Goal: Entertainment & Leisure: Consume media (video, audio)

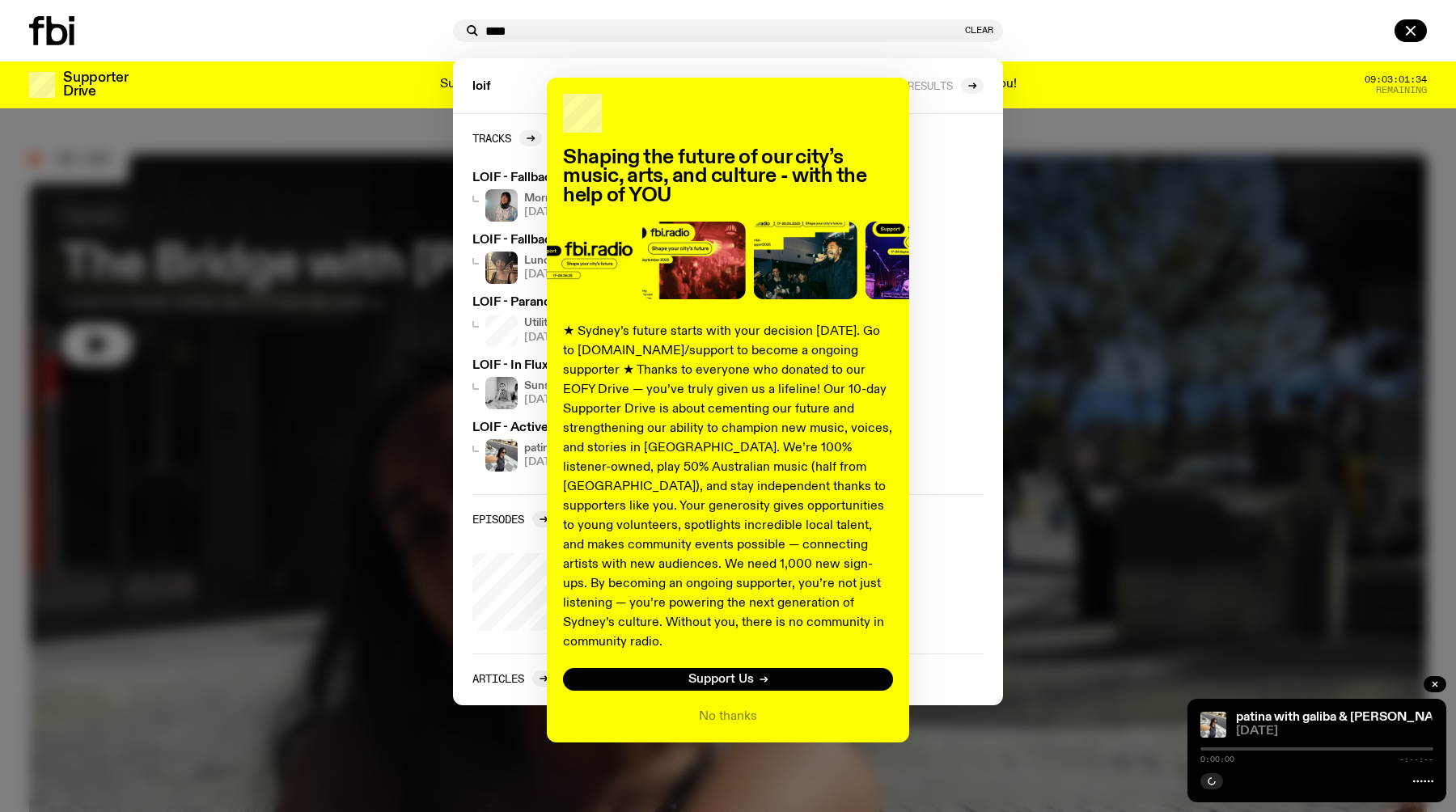
type input "****"
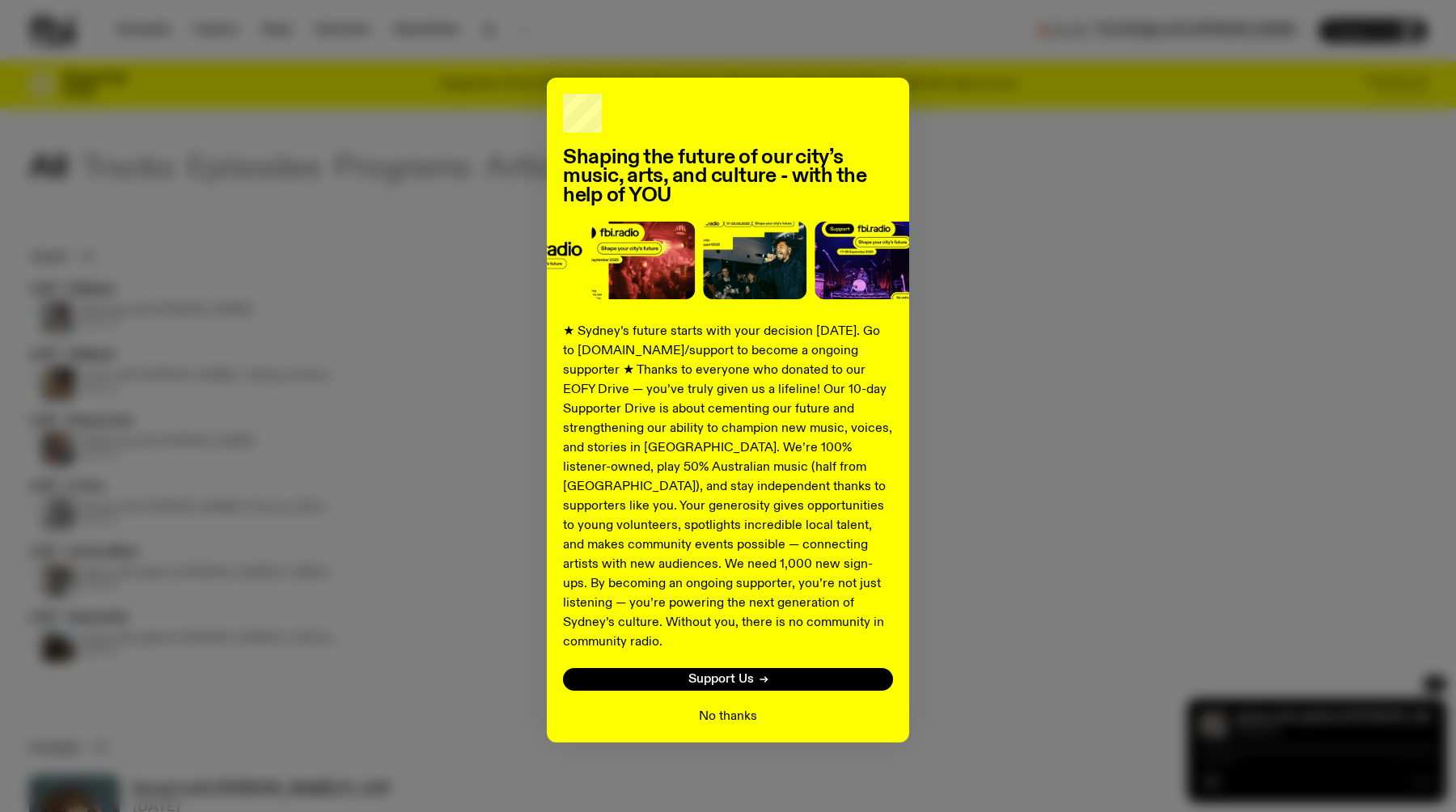
click at [733, 707] on button "No thanks" at bounding box center [728, 716] width 58 height 19
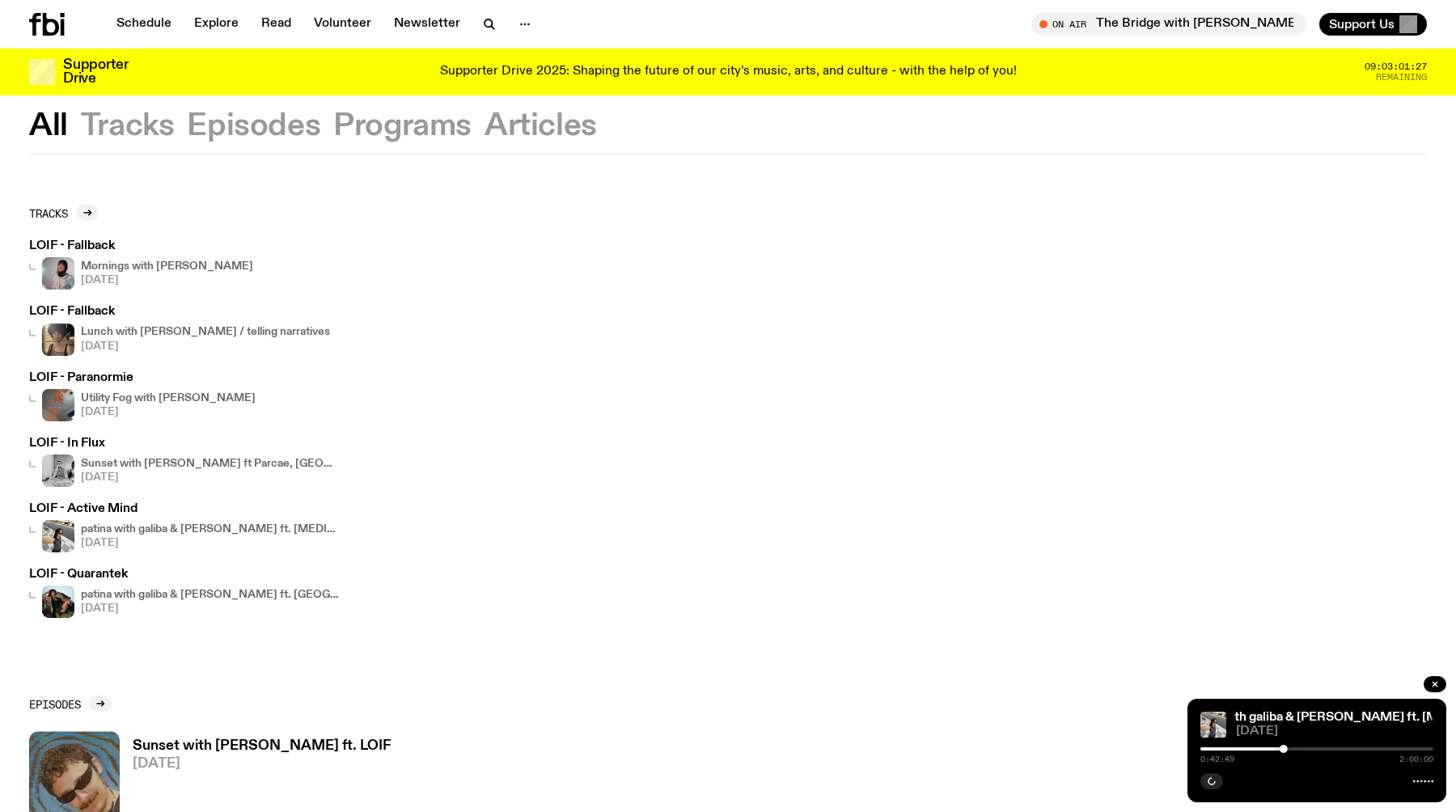
scroll to position [33, 0]
click at [163, 270] on div "Mornings with Kana Frazer 07.08.25" at bounding box center [167, 270] width 172 height 32
click at [161, 391] on h4 "Utility Fog with [PERSON_NAME]" at bounding box center [168, 395] width 174 height 10
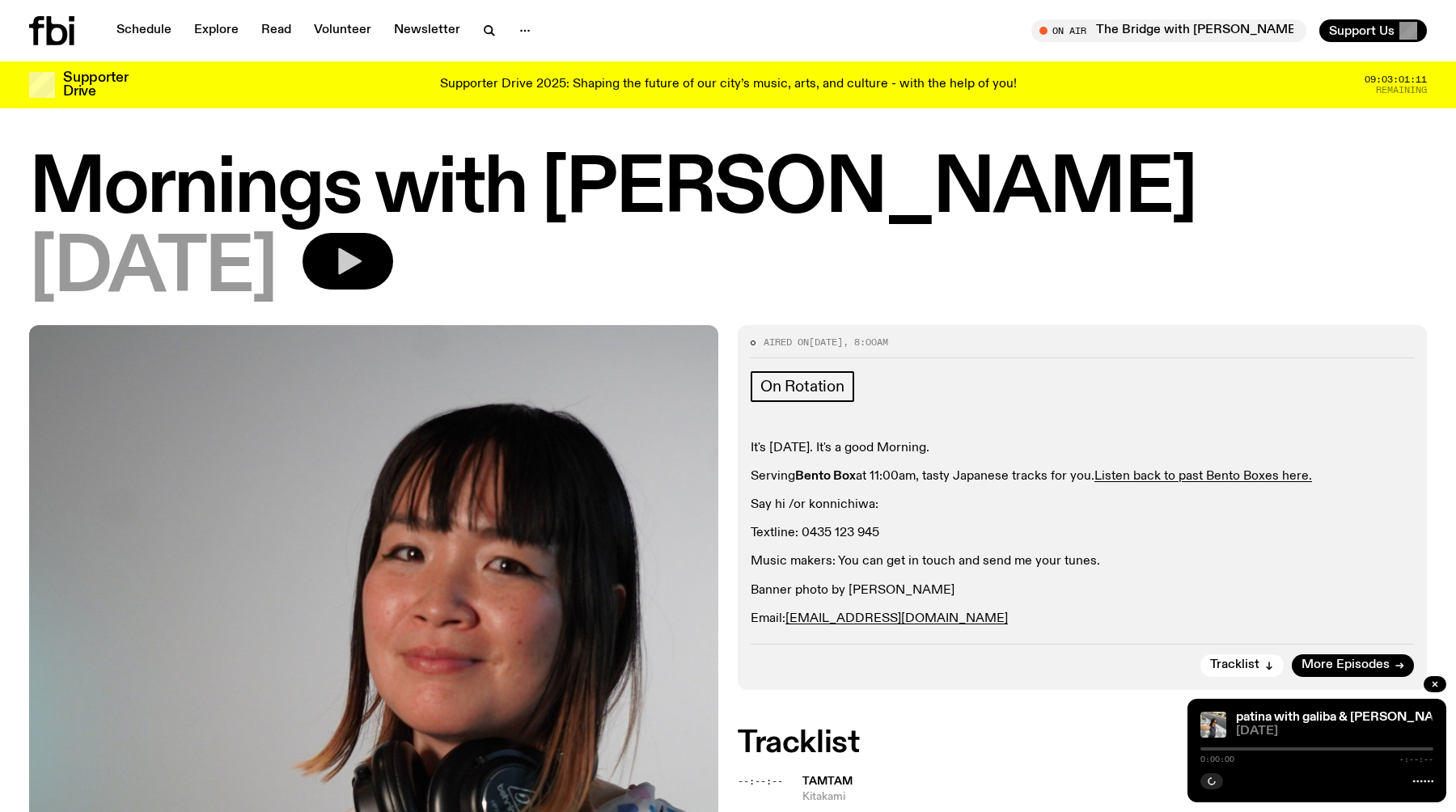
click at [361, 262] on icon "button" at bounding box center [349, 261] width 23 height 27
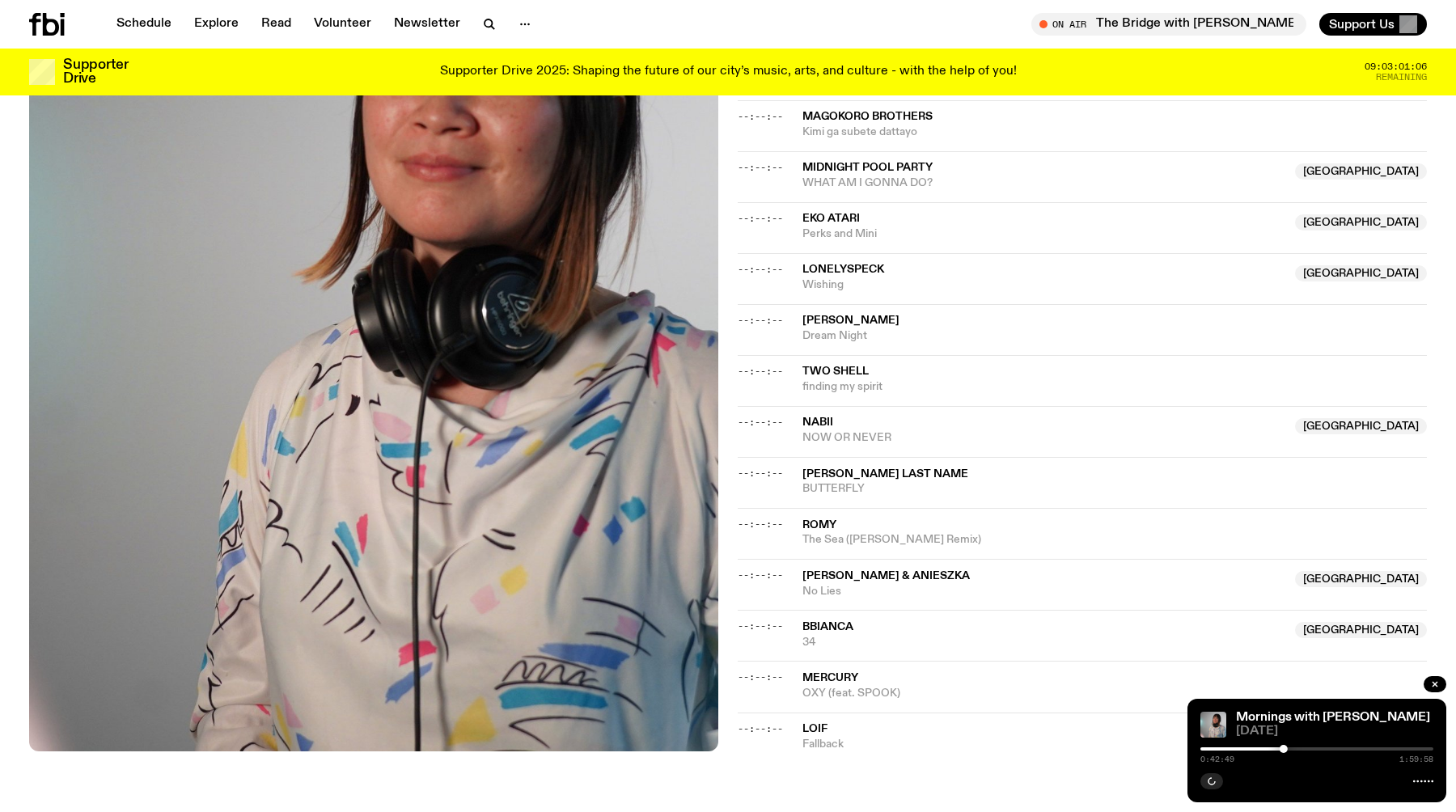
scroll to position [1528, 0]
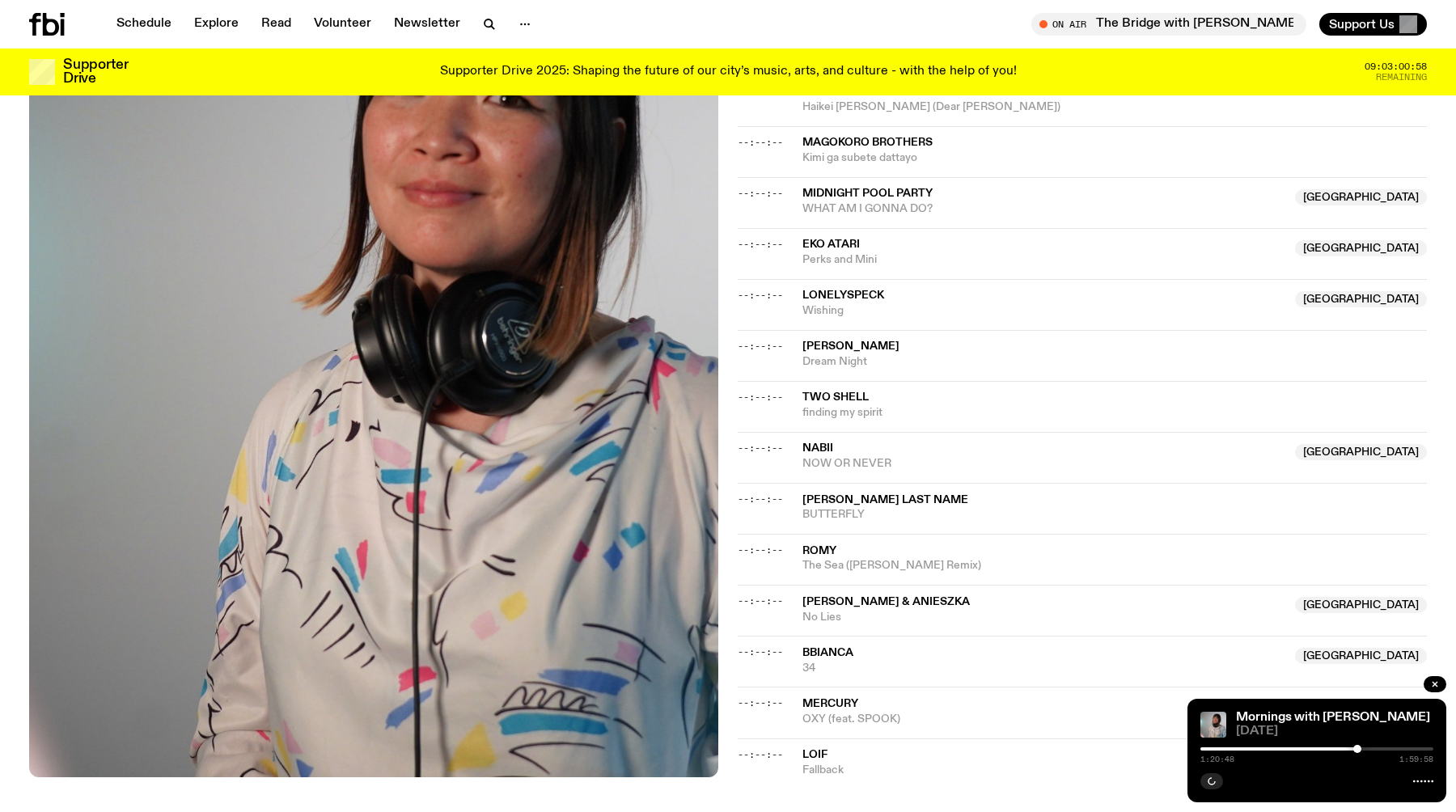
drag, startPoint x: 1284, startPoint y: 747, endPoint x: 1362, endPoint y: 747, distance: 78.0
click at [1361, 747] on div at bounding box center [1356, 748] width 8 height 8
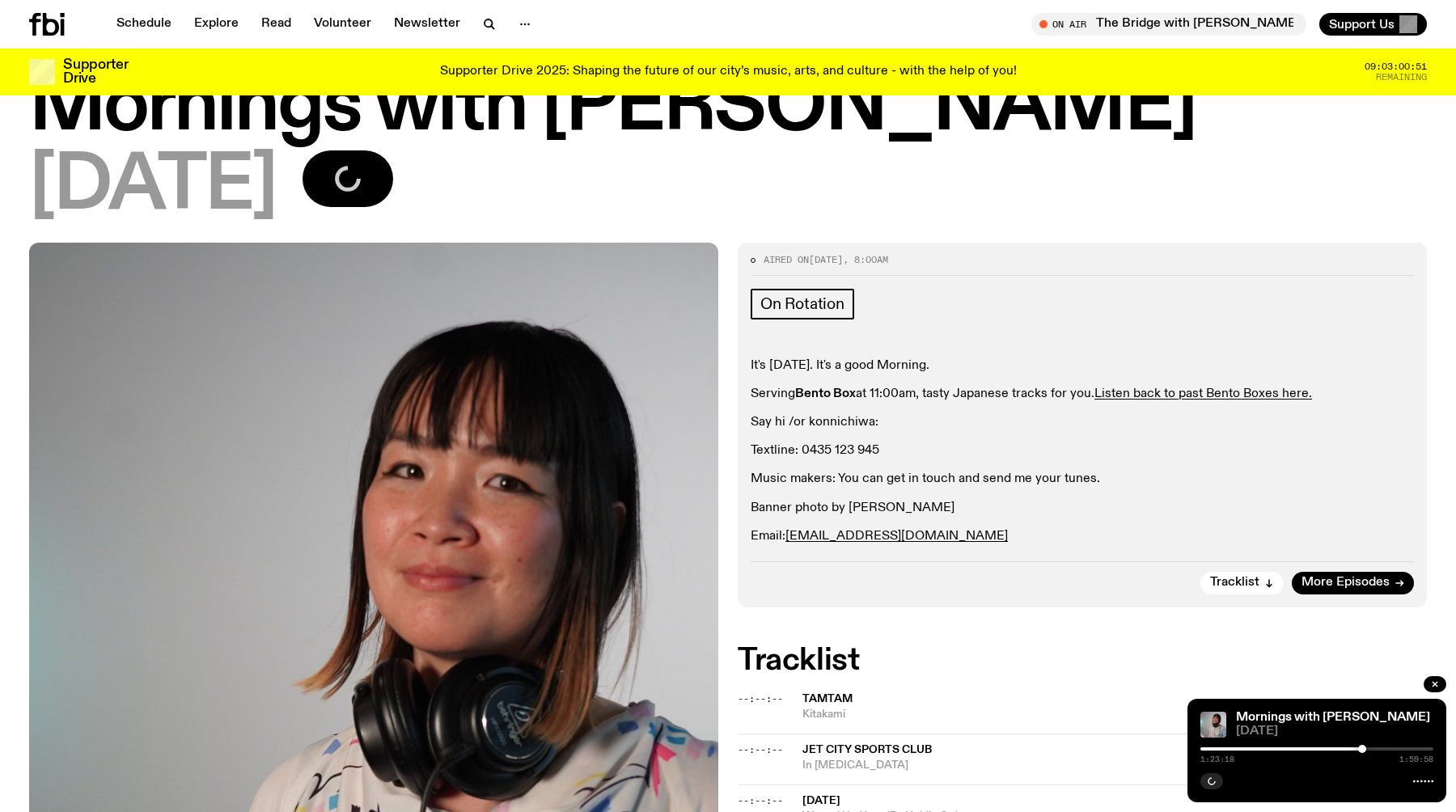
scroll to position [0, 0]
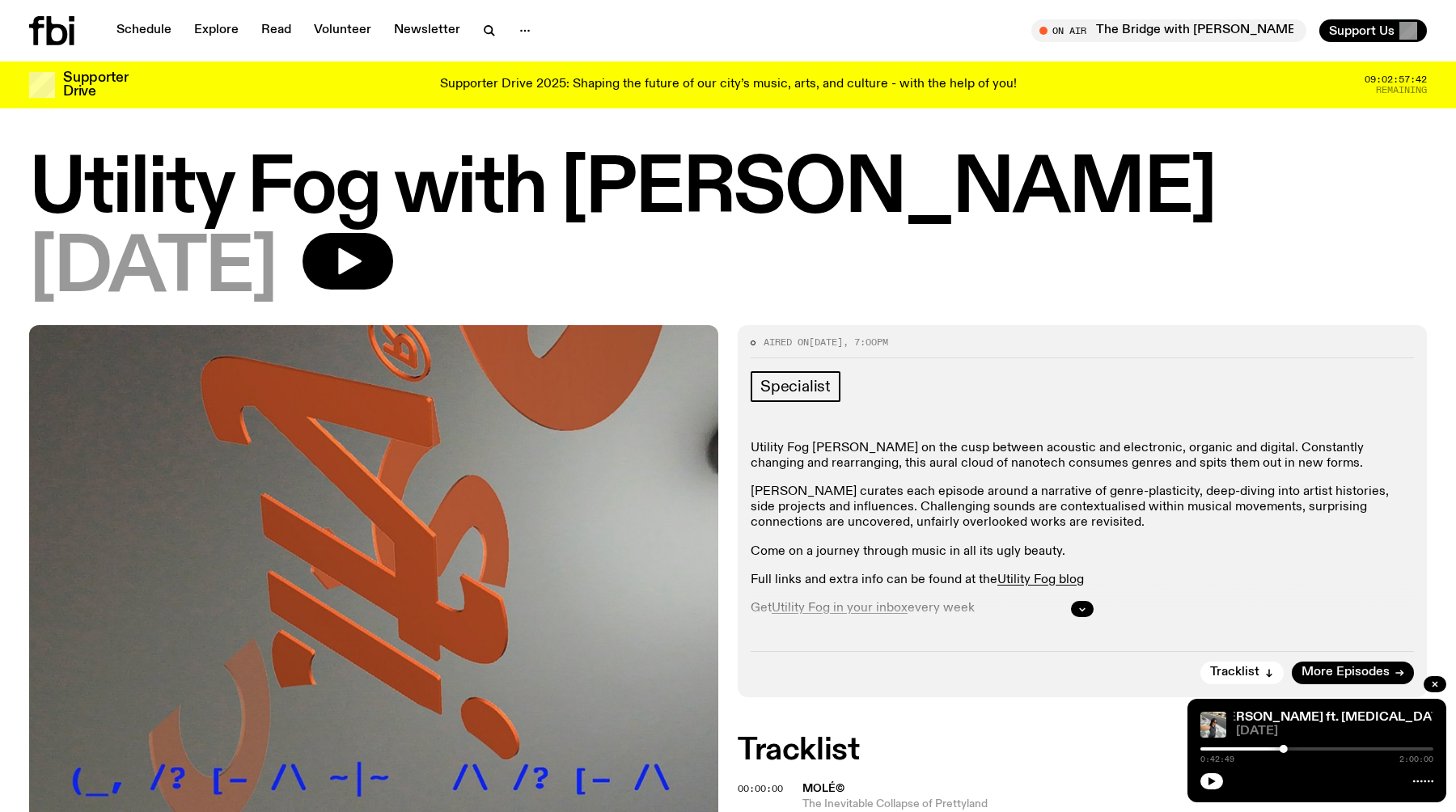
click at [1223, 774] on div at bounding box center [1317, 779] width 233 height 19
click at [1207, 777] on icon "button" at bounding box center [1212, 781] width 10 height 10
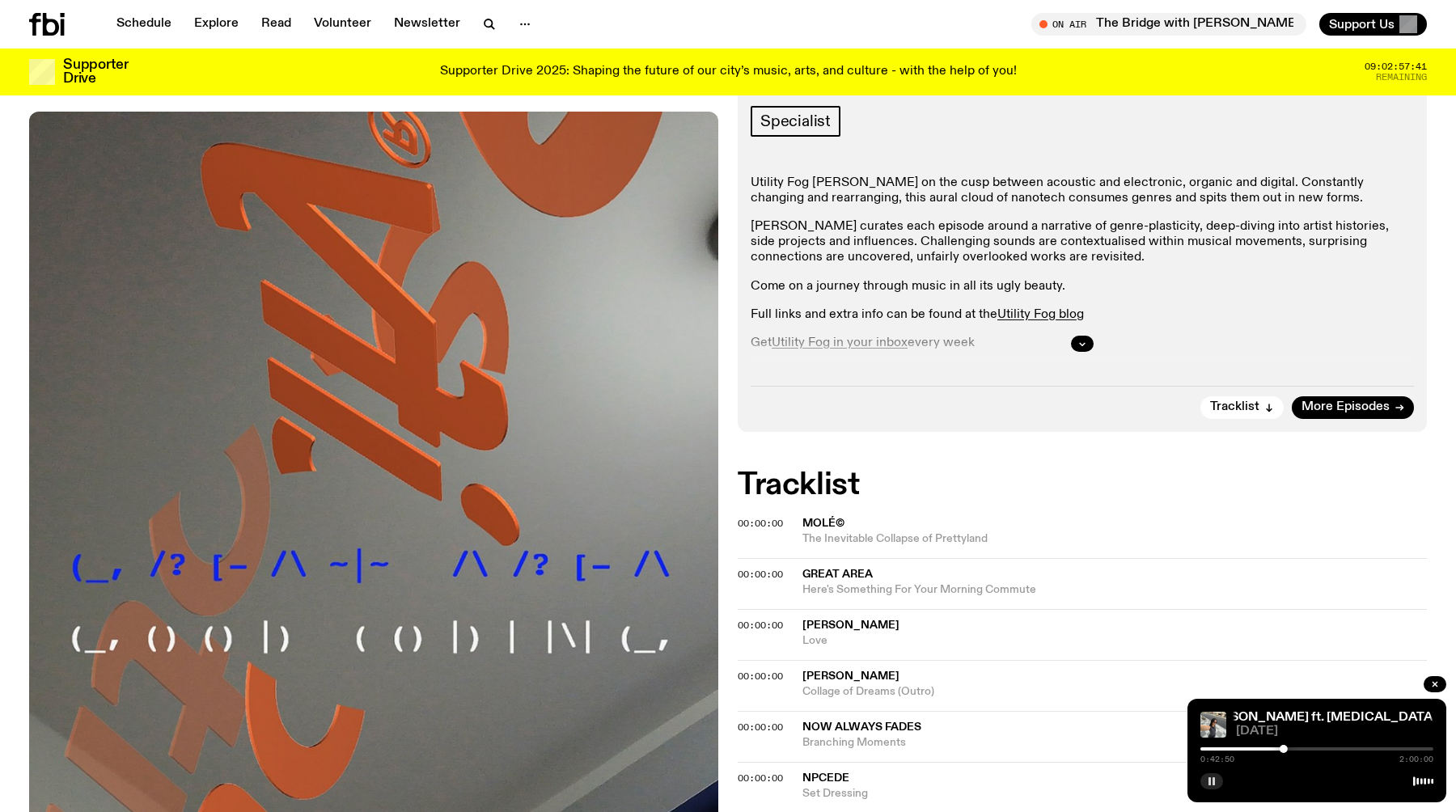
scroll to position [252, 0]
drag, startPoint x: 1285, startPoint y: 749, endPoint x: 1370, endPoint y: 749, distance: 85.0
click at [1370, 749] on div at bounding box center [1368, 748] width 8 height 8
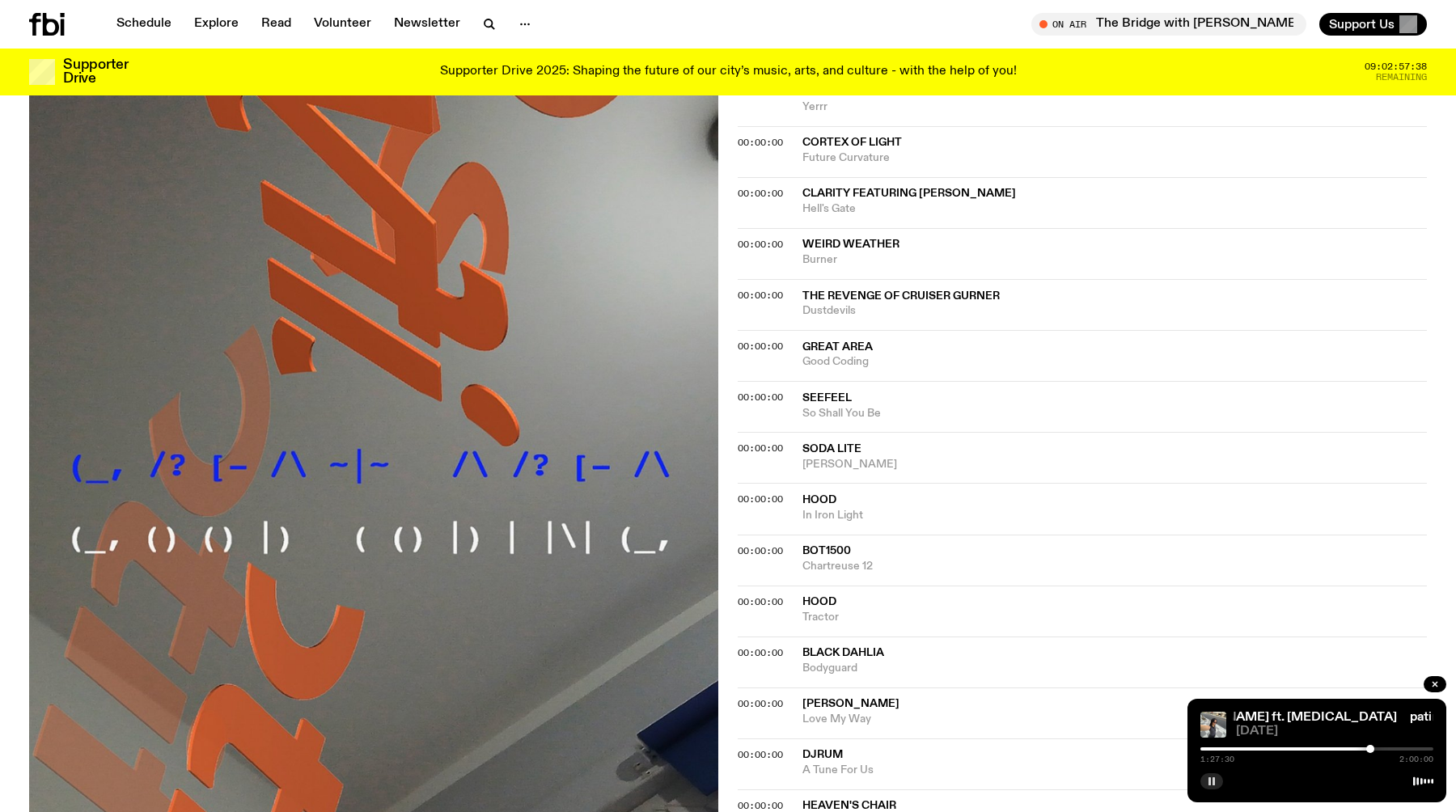
scroll to position [1474, 0]
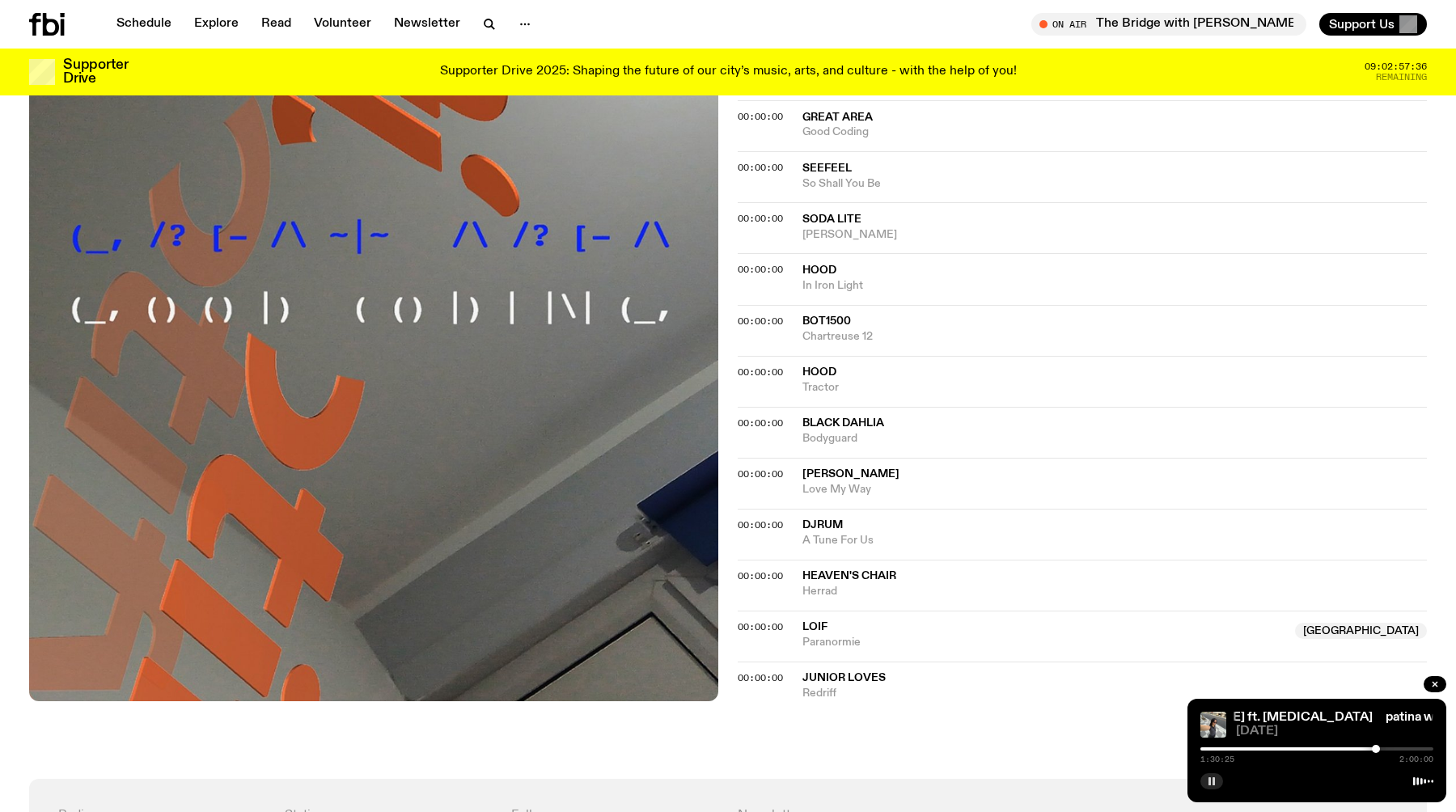
drag, startPoint x: 1369, startPoint y: 751, endPoint x: 1389, endPoint y: 747, distance: 20.4
click at [1379, 747] on div at bounding box center [1375, 748] width 8 height 8
drag, startPoint x: 1389, startPoint y: 747, endPoint x: 1415, endPoint y: 748, distance: 26.0
click at [1415, 748] on div at bounding box center [1415, 748] width 8 height 8
click at [1420, 747] on div at bounding box center [1418, 748] width 8 height 8
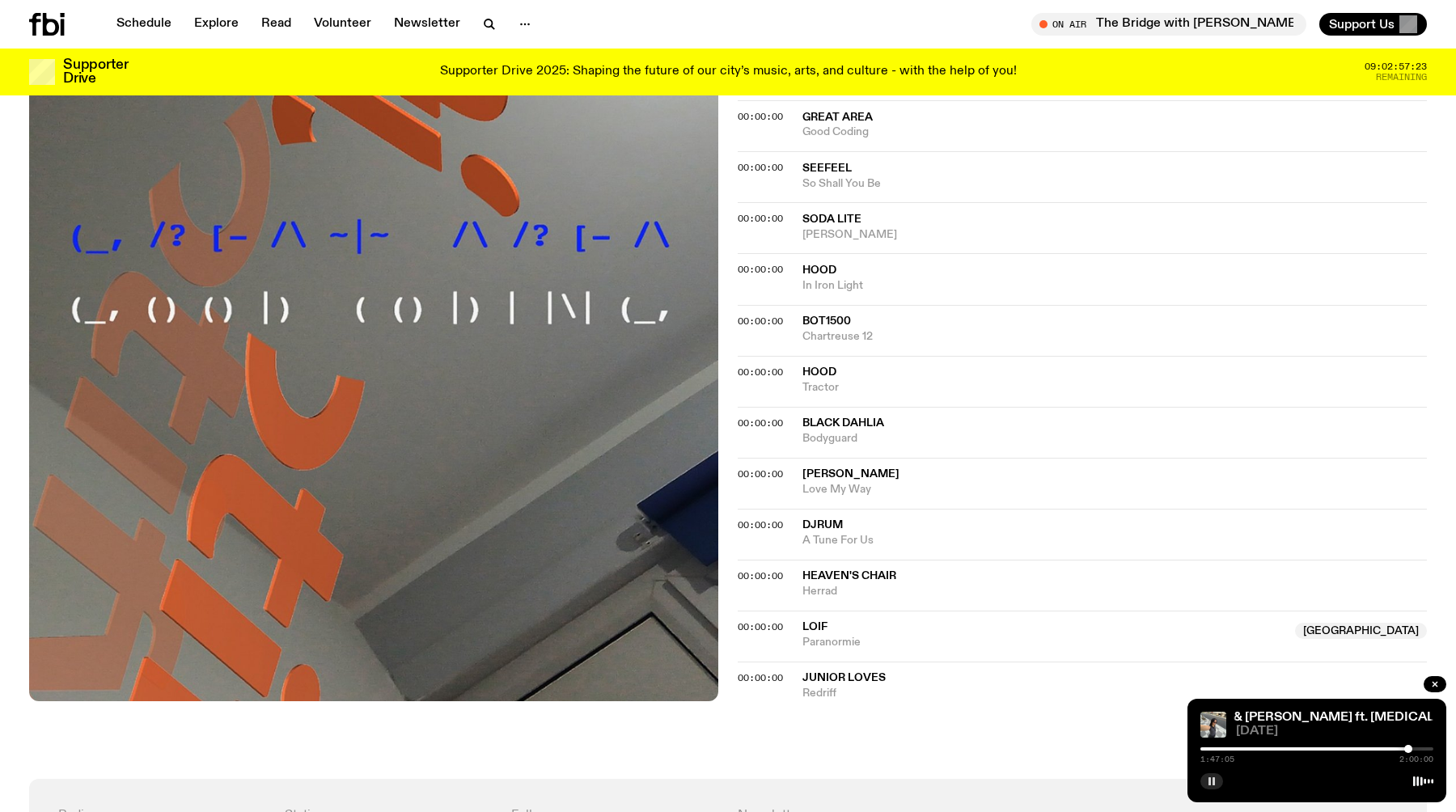
drag, startPoint x: 1420, startPoint y: 747, endPoint x: 1406, endPoint y: 747, distance: 14.0
click at [1406, 747] on div at bounding box center [1408, 748] width 8 height 8
click at [1409, 747] on div at bounding box center [1408, 748] width 8 height 8
click at [1413, 747] on div at bounding box center [1413, 748] width 8 height 8
drag, startPoint x: 1413, startPoint y: 747, endPoint x: 1403, endPoint y: 747, distance: 10.0
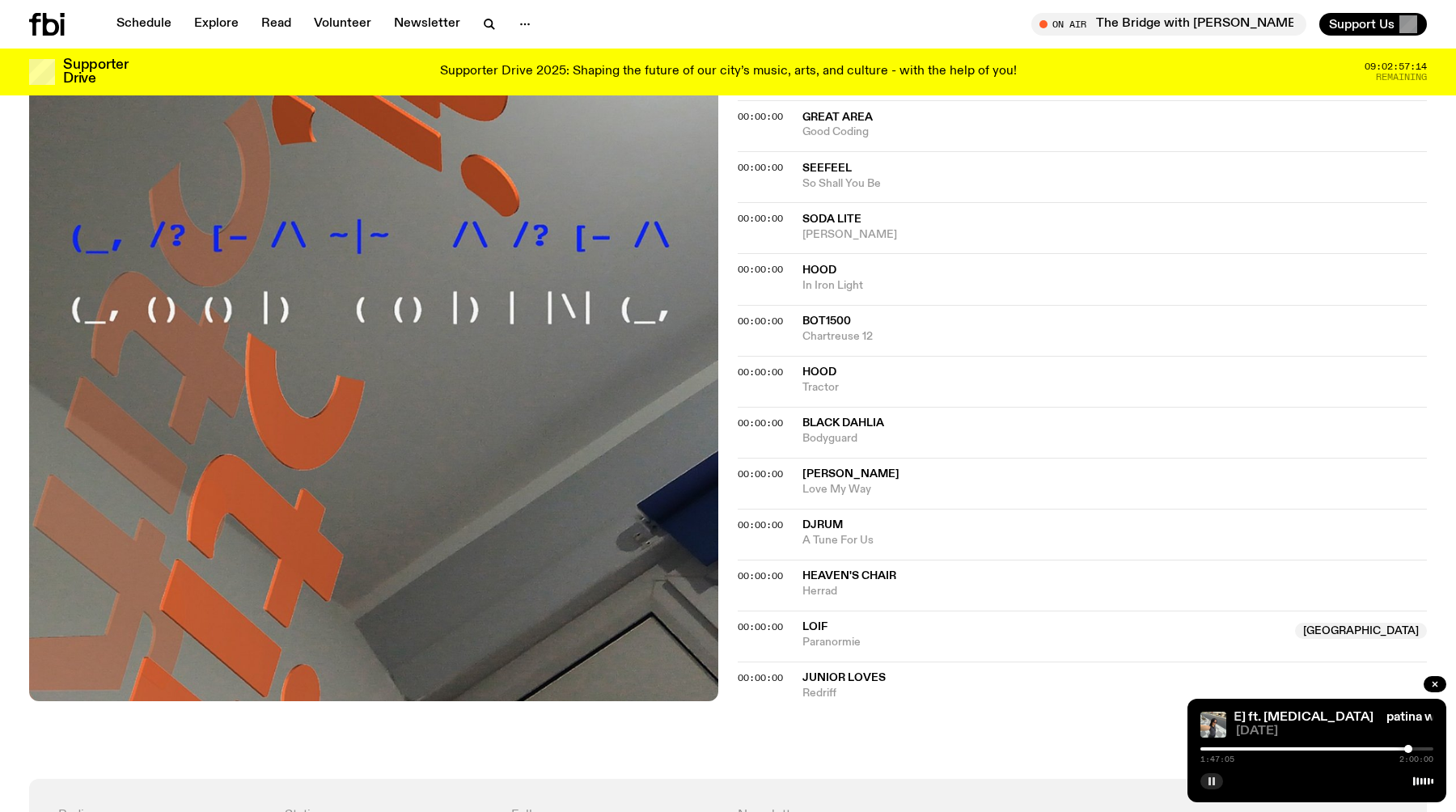
click at [1404, 747] on div at bounding box center [1408, 748] width 8 height 8
drag, startPoint x: 1403, startPoint y: 747, endPoint x: 1418, endPoint y: 747, distance: 15.0
click at [1418, 747] on div at bounding box center [1418, 748] width 8 height 8
click at [1421, 747] on div at bounding box center [1421, 748] width 8 height 8
click at [1423, 747] on div at bounding box center [1422, 748] width 8 height 8
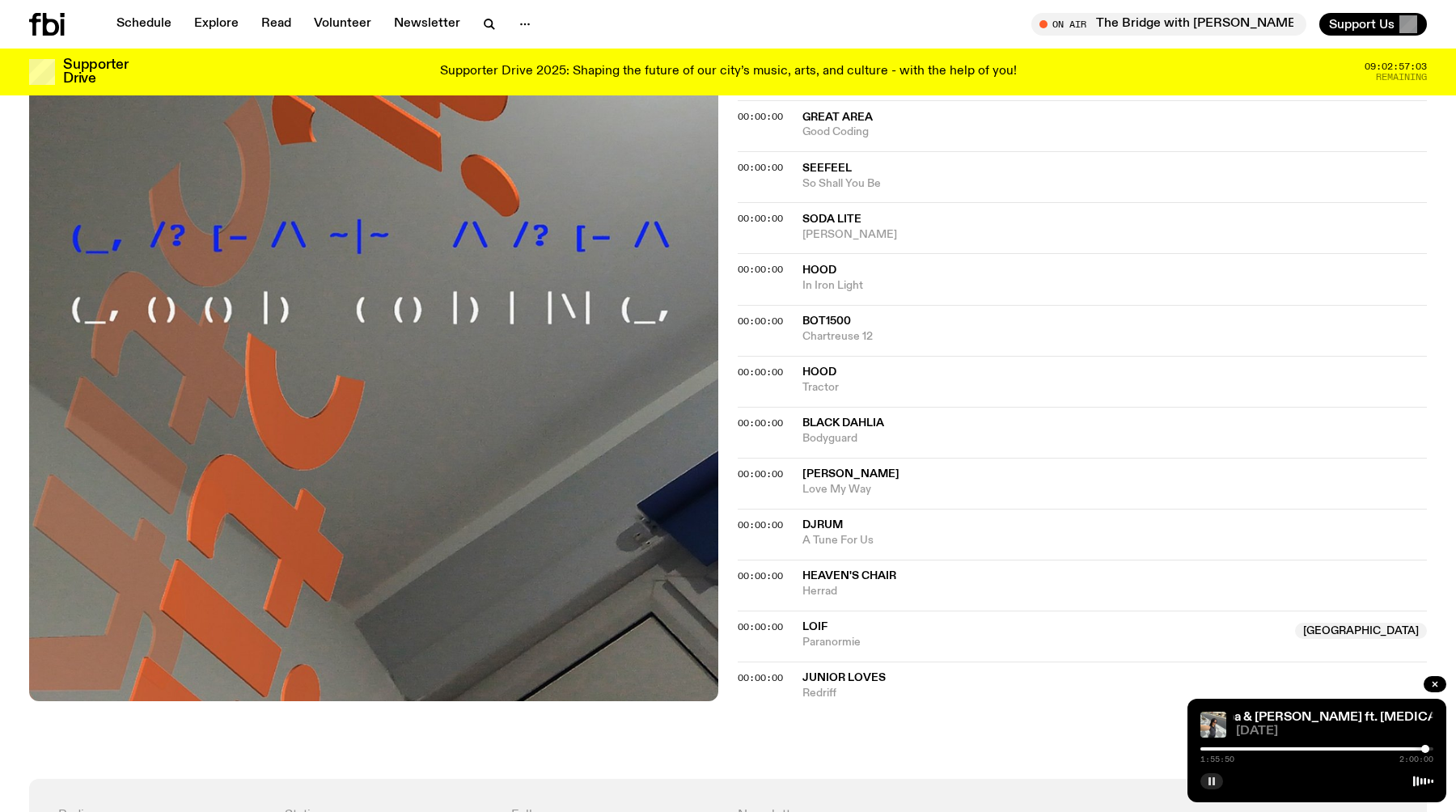
click at [1425, 747] on div at bounding box center [1425, 748] width 8 height 8
drag, startPoint x: 1425, startPoint y: 747, endPoint x: 1408, endPoint y: 743, distance: 17.5
click at [1408, 744] on div "1:47:05 2:00:00" at bounding box center [1317, 753] width 233 height 19
click at [1404, 752] on div at bounding box center [1406, 748] width 8 height 8
click at [1402, 752] on div at bounding box center [1403, 748] width 8 height 8
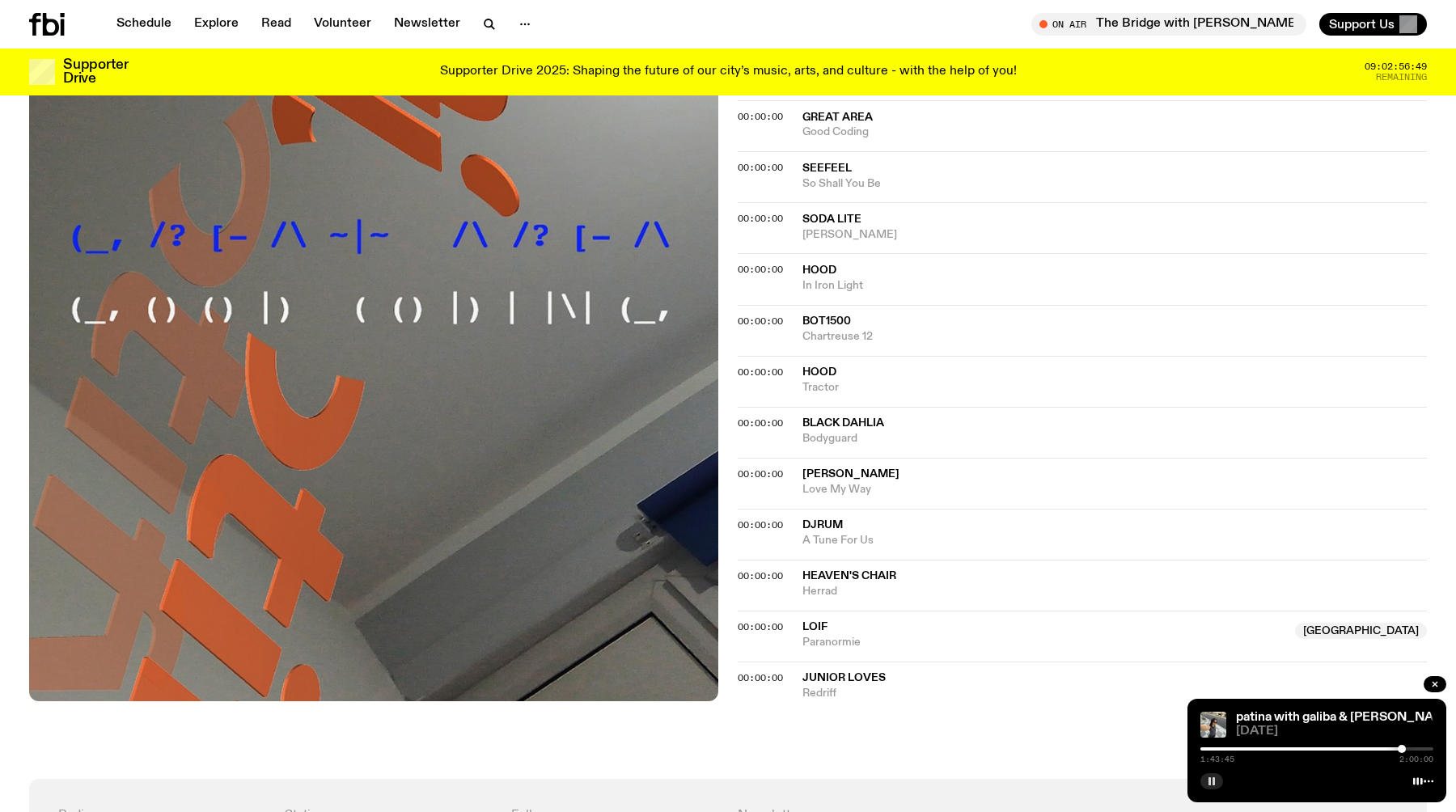
click at [1398, 751] on div at bounding box center [1402, 748] width 8 height 8
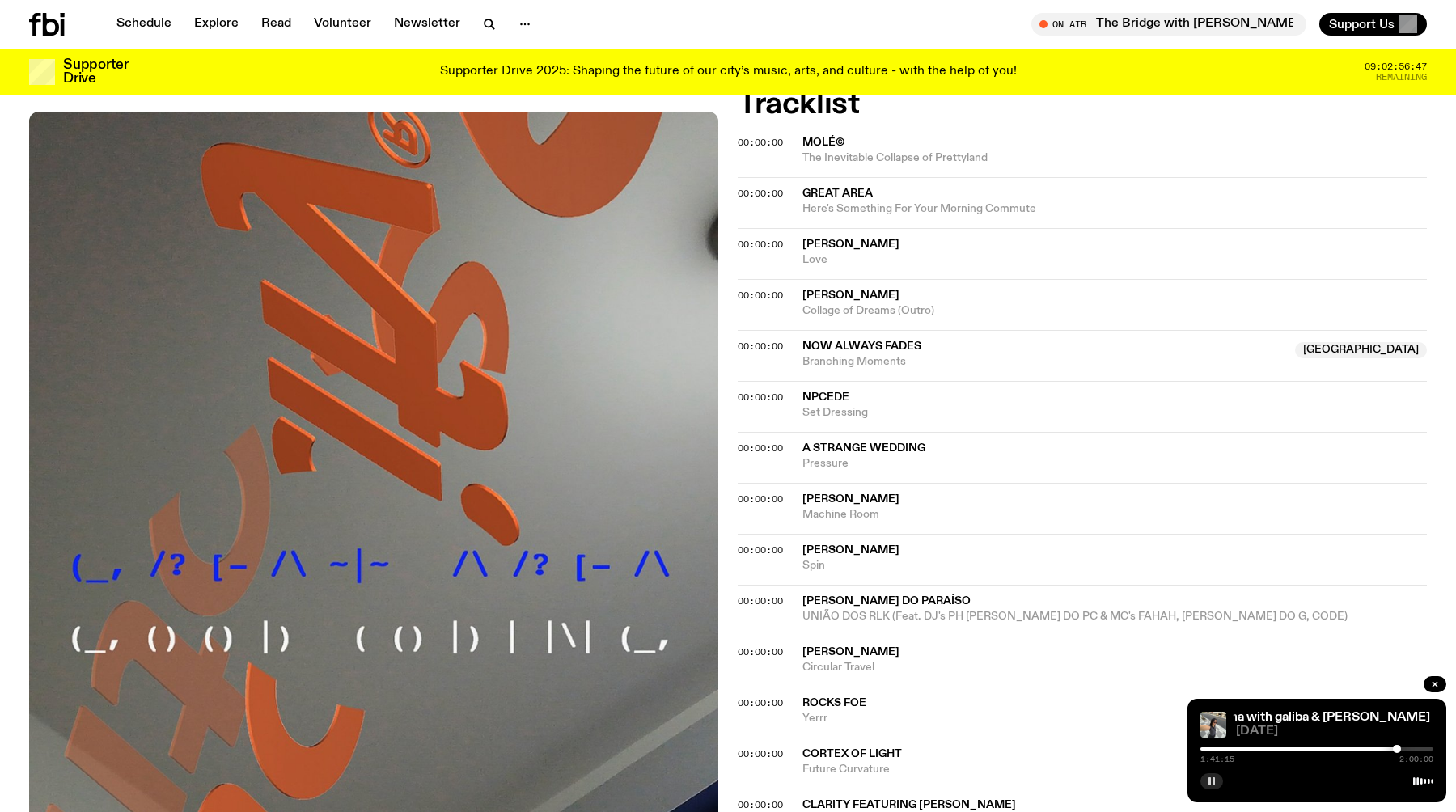
scroll to position [625, 0]
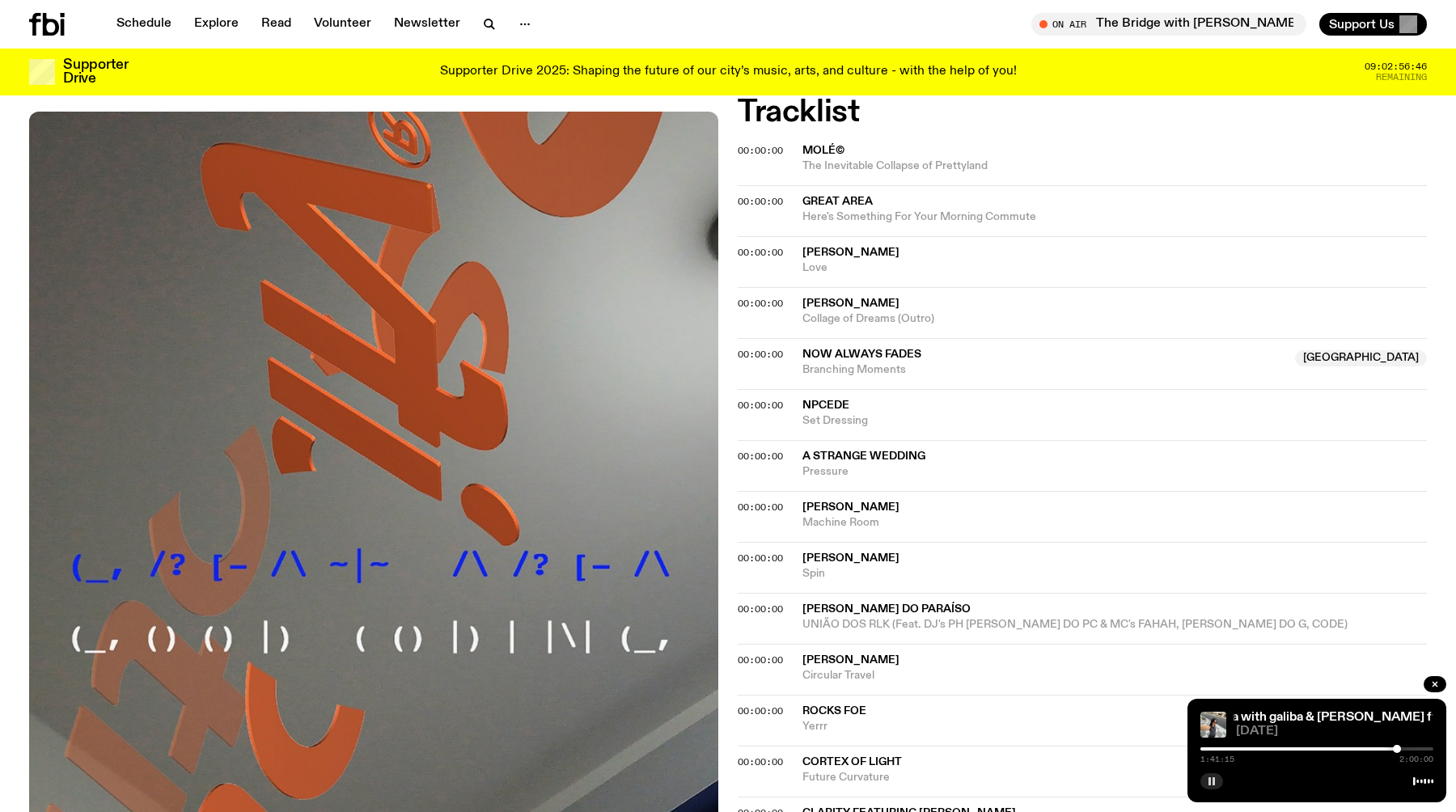
click at [1404, 562] on span "[PERSON_NAME]" at bounding box center [1114, 558] width 624 height 16
drag, startPoint x: 1399, startPoint y: 749, endPoint x: 1389, endPoint y: 749, distance: 10.0
click at [1391, 749] on div at bounding box center [1395, 748] width 8 height 8
drag, startPoint x: 1389, startPoint y: 749, endPoint x: 1404, endPoint y: 747, distance: 15.1
click at [1404, 747] on div at bounding box center [1404, 748] width 8 height 8
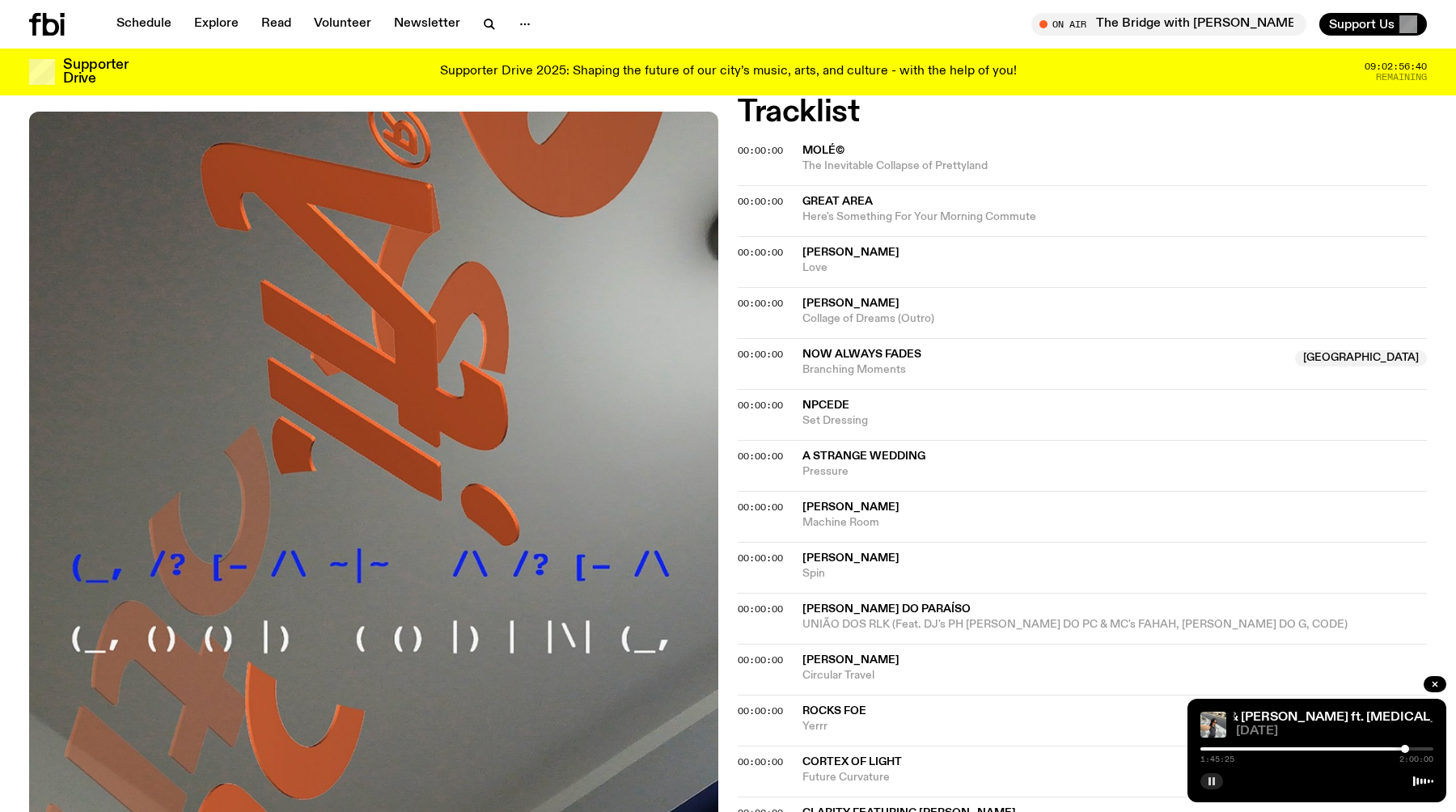
click at [1409, 747] on div at bounding box center [1404, 748] width 8 height 8
click at [1413, 750] on div at bounding box center [1413, 748] width 8 height 8
click at [1406, 750] on div at bounding box center [1406, 748] width 8 height 8
drag, startPoint x: 1406, startPoint y: 750, endPoint x: 1417, endPoint y: 751, distance: 11.0
click at [1417, 751] on div at bounding box center [1415, 748] width 8 height 8
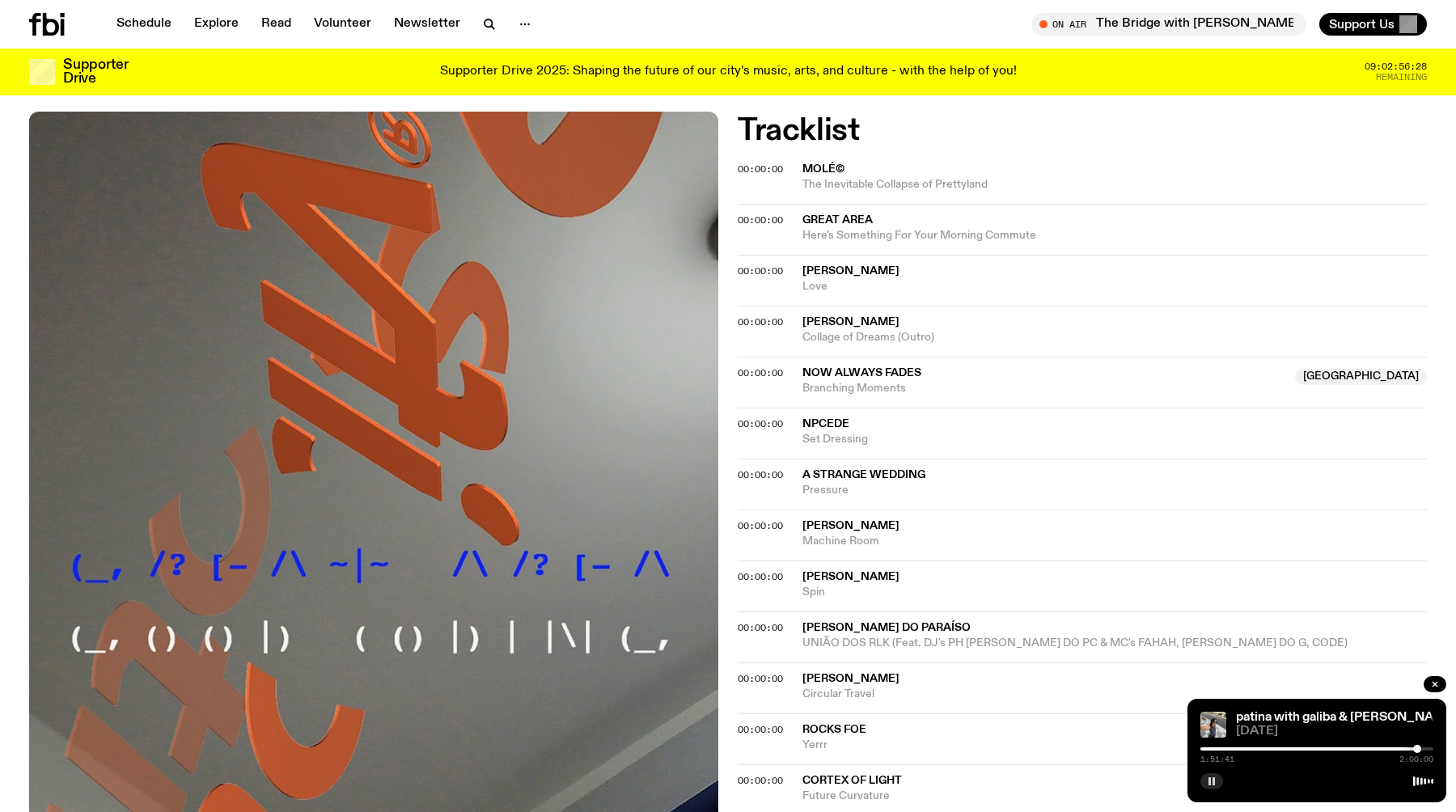
scroll to position [606, 0]
drag, startPoint x: 1417, startPoint y: 749, endPoint x: 1378, endPoint y: 749, distance: 39.0
click at [1411, 749] on div at bounding box center [1415, 748] width 8 height 8
drag, startPoint x: 1379, startPoint y: 748, endPoint x: 1350, endPoint y: 748, distance: 29.0
click at [1350, 748] on div at bounding box center [1349, 748] width 8 height 8
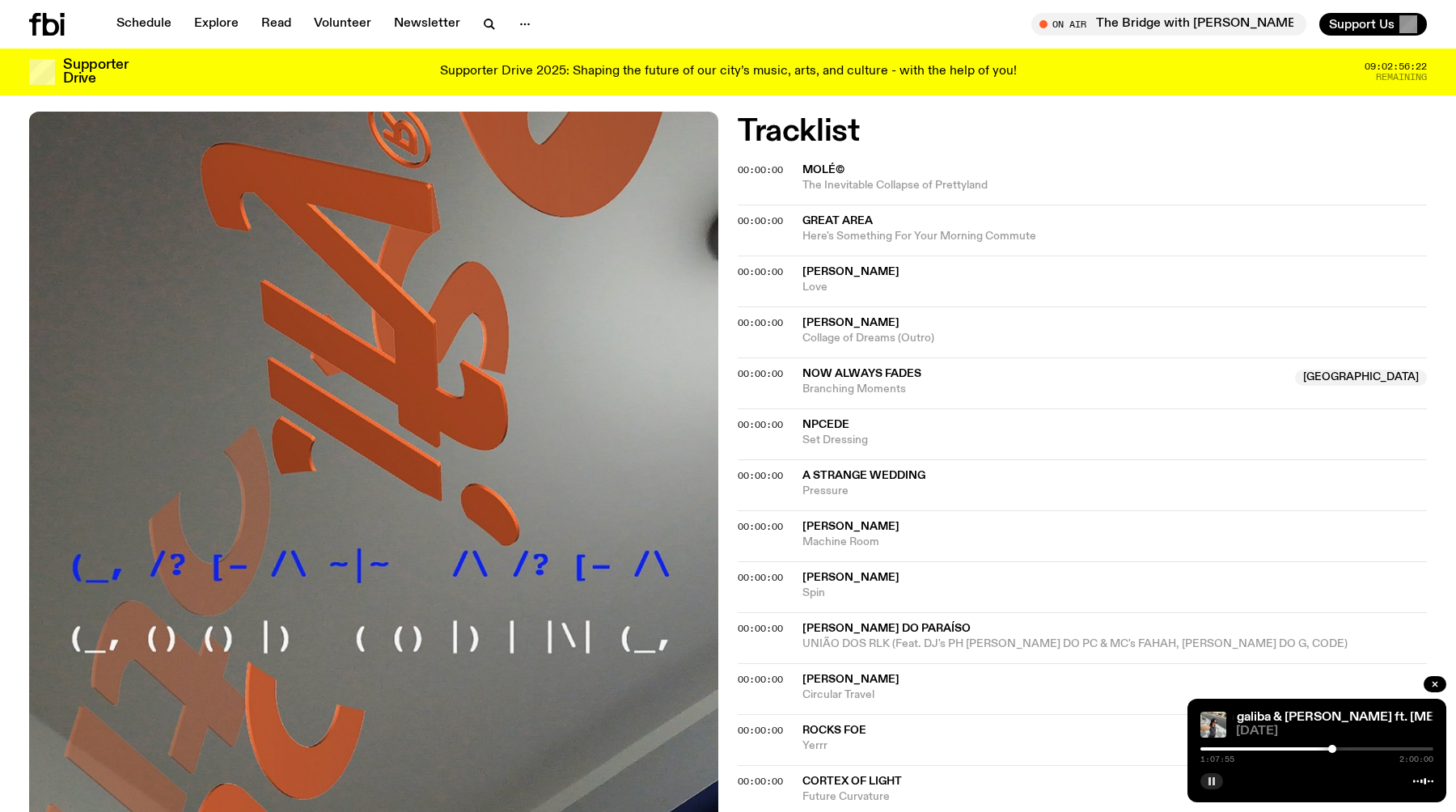
drag, startPoint x: 1350, startPoint y: 748, endPoint x: 1318, endPoint y: 747, distance: 32.0
click at [1328, 747] on div at bounding box center [1332, 748] width 8 height 8
drag, startPoint x: 1318, startPoint y: 747, endPoint x: 1306, endPoint y: 746, distance: 12.0
click at [1312, 746] on div at bounding box center [1316, 748] width 8 height 8
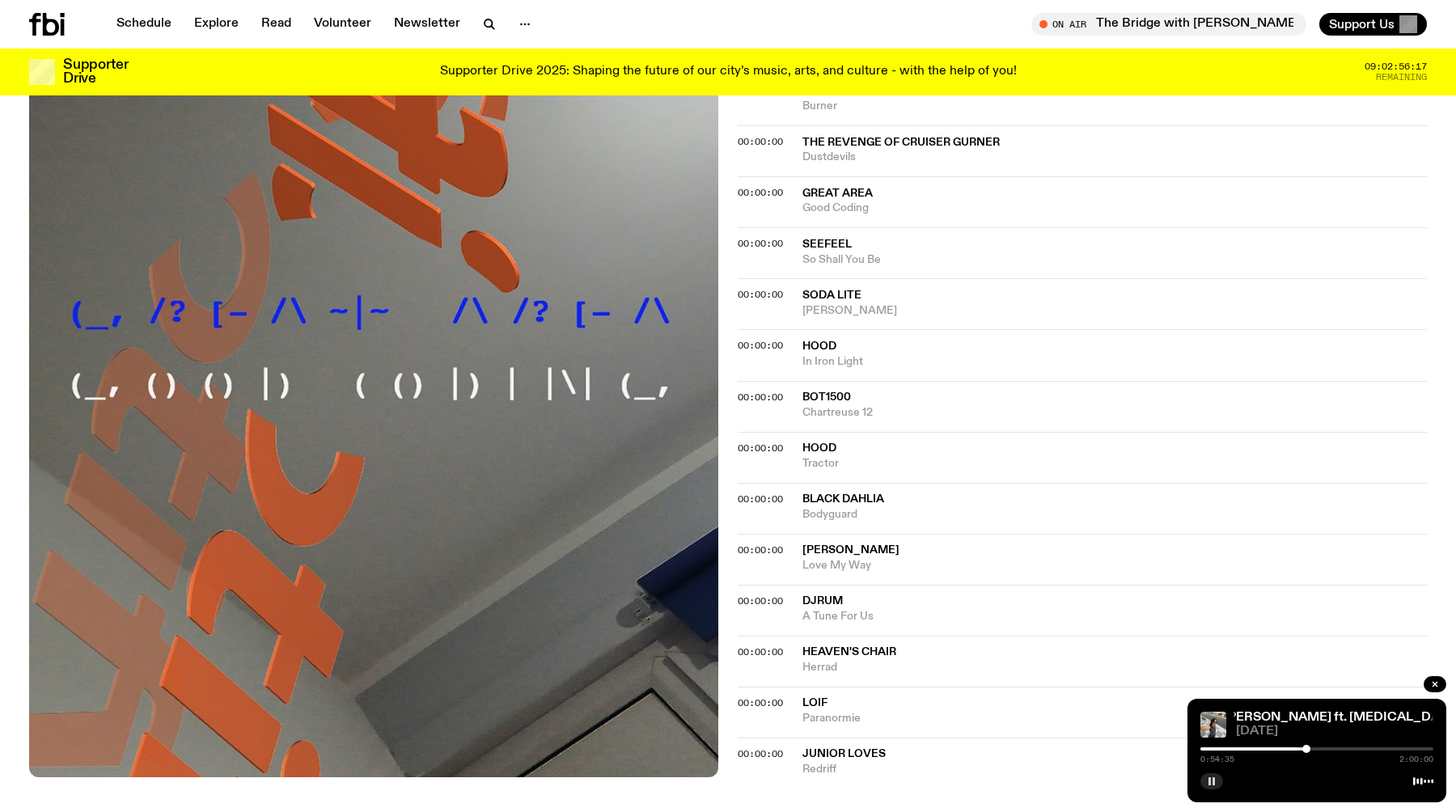
scroll to position [1406, 0]
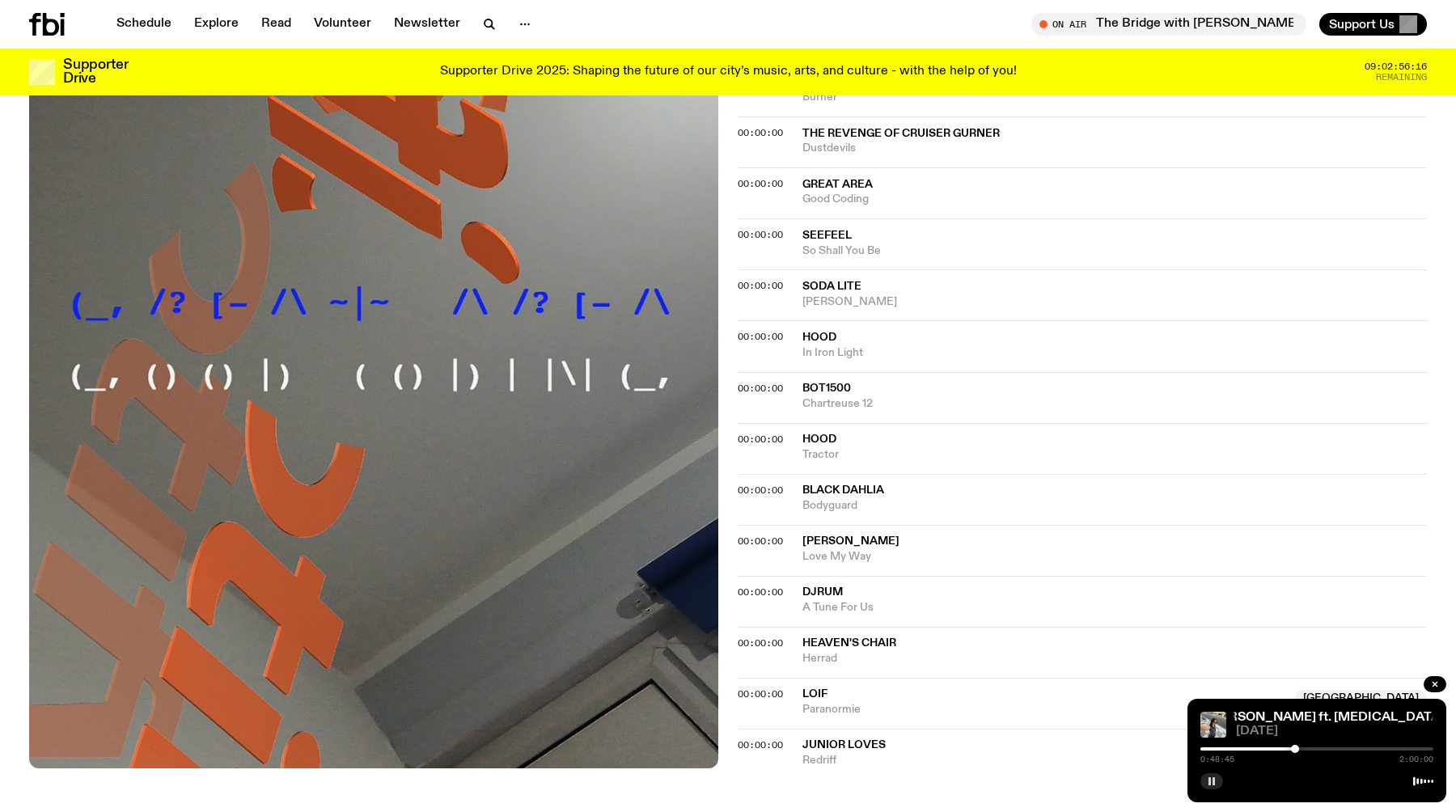
drag, startPoint x: 1306, startPoint y: 751, endPoint x: 1295, endPoint y: 751, distance: 11.0
click at [1295, 751] on div at bounding box center [1295, 748] width 8 height 8
click at [1287, 751] on div at bounding box center [1287, 748] width 8 height 8
click at [1283, 751] on div at bounding box center [1286, 748] width 8 height 8
drag, startPoint x: 1279, startPoint y: 751, endPoint x: 1325, endPoint y: 749, distance: 46.0
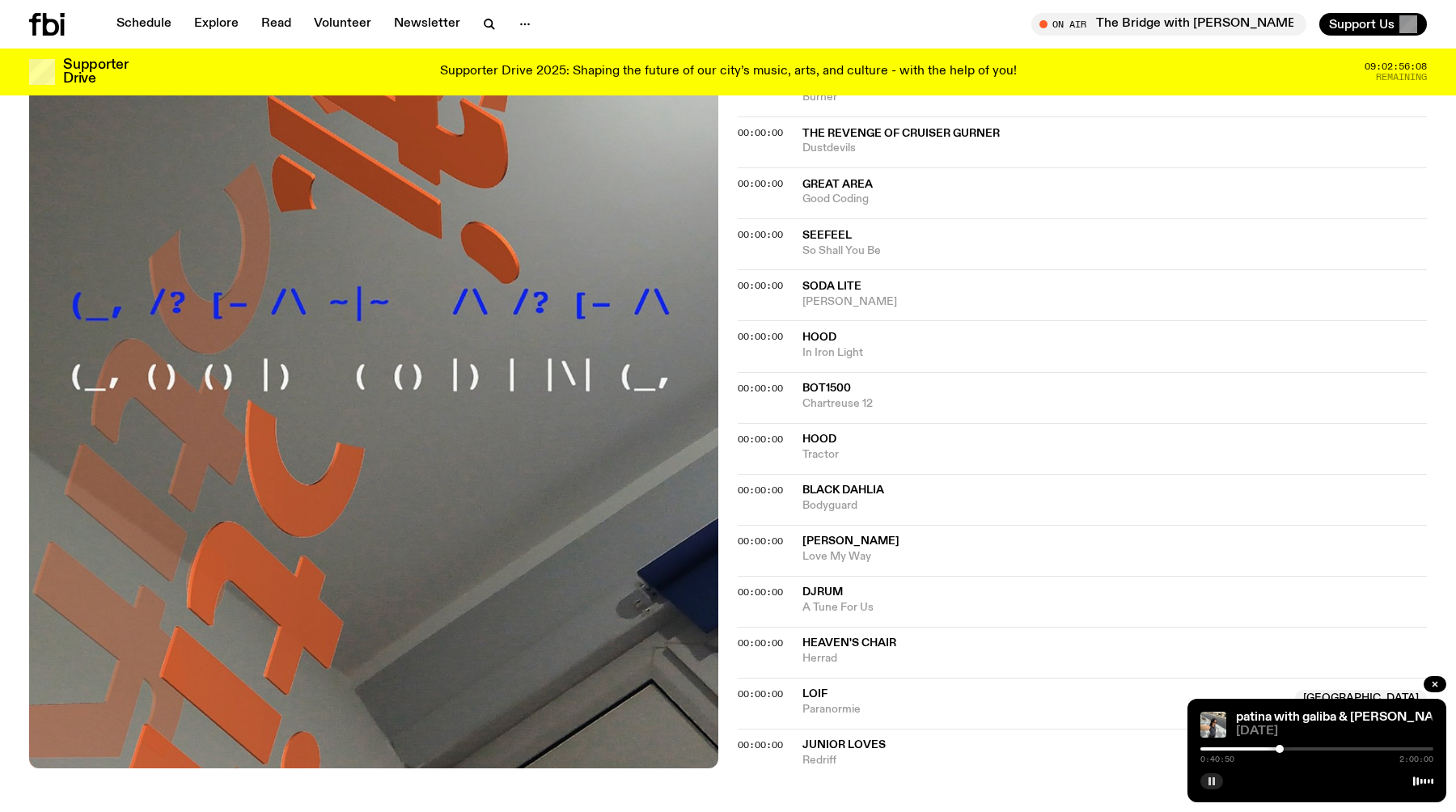
click at [1284, 749] on div at bounding box center [1279, 748] width 8 height 8
drag, startPoint x: 1325, startPoint y: 749, endPoint x: 1286, endPoint y: 747, distance: 39.1
click at [1286, 747] on div at bounding box center [1289, 748] width 8 height 8
click at [1284, 747] on div at bounding box center [1284, 748] width 8 height 8
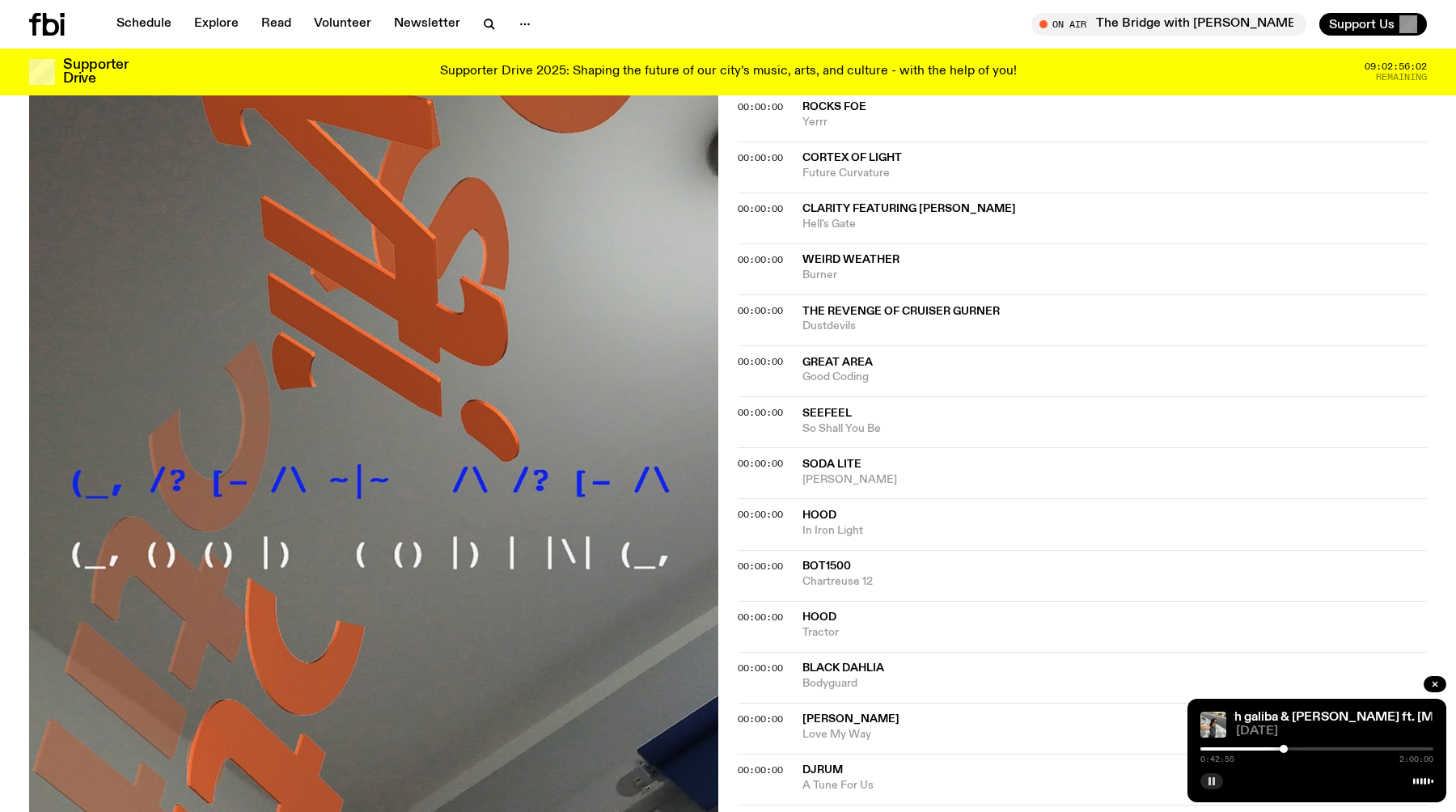
scroll to position [1160, 0]
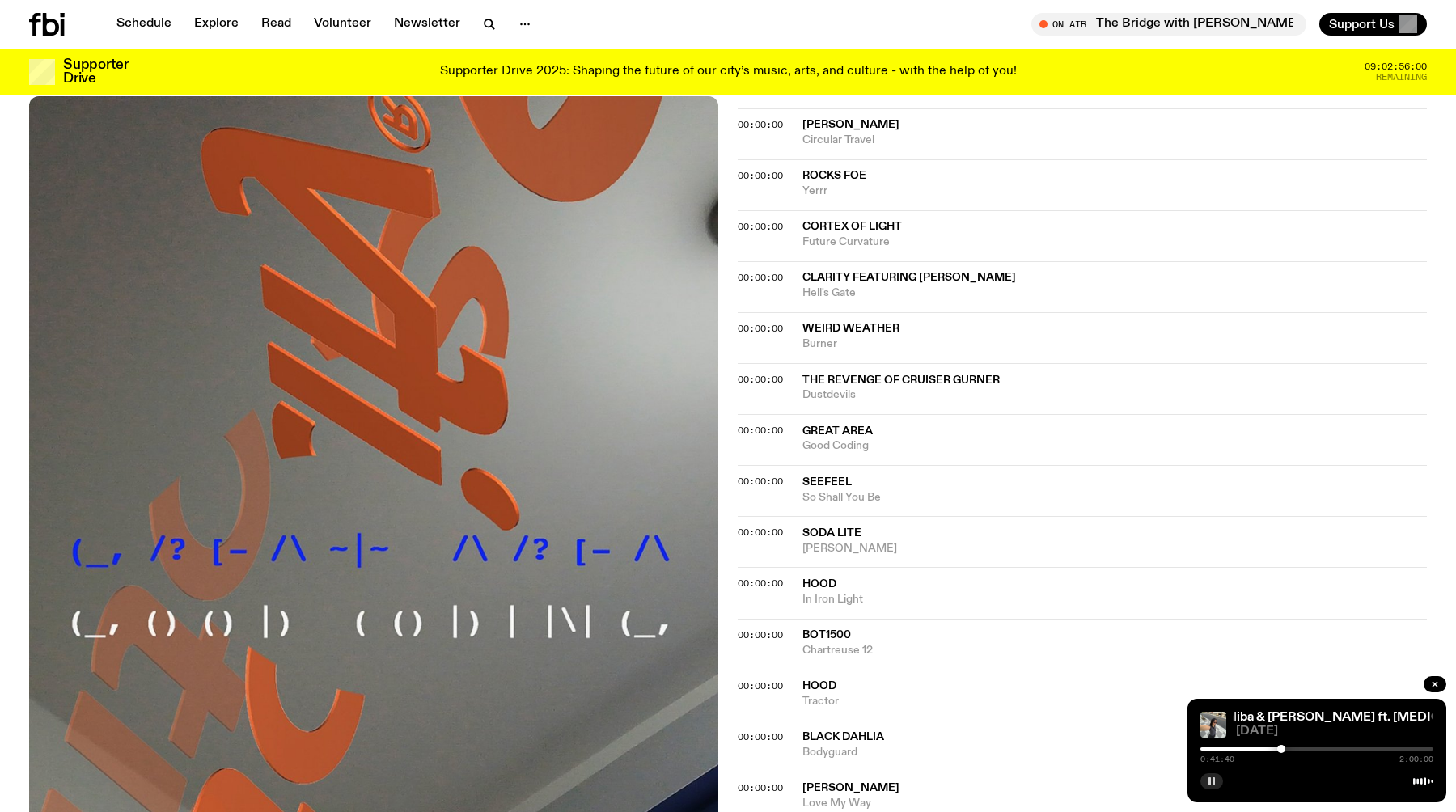
click at [1281, 747] on div at bounding box center [1281, 748] width 8 height 8
click at [1274, 747] on div at bounding box center [1275, 748] width 8 height 8
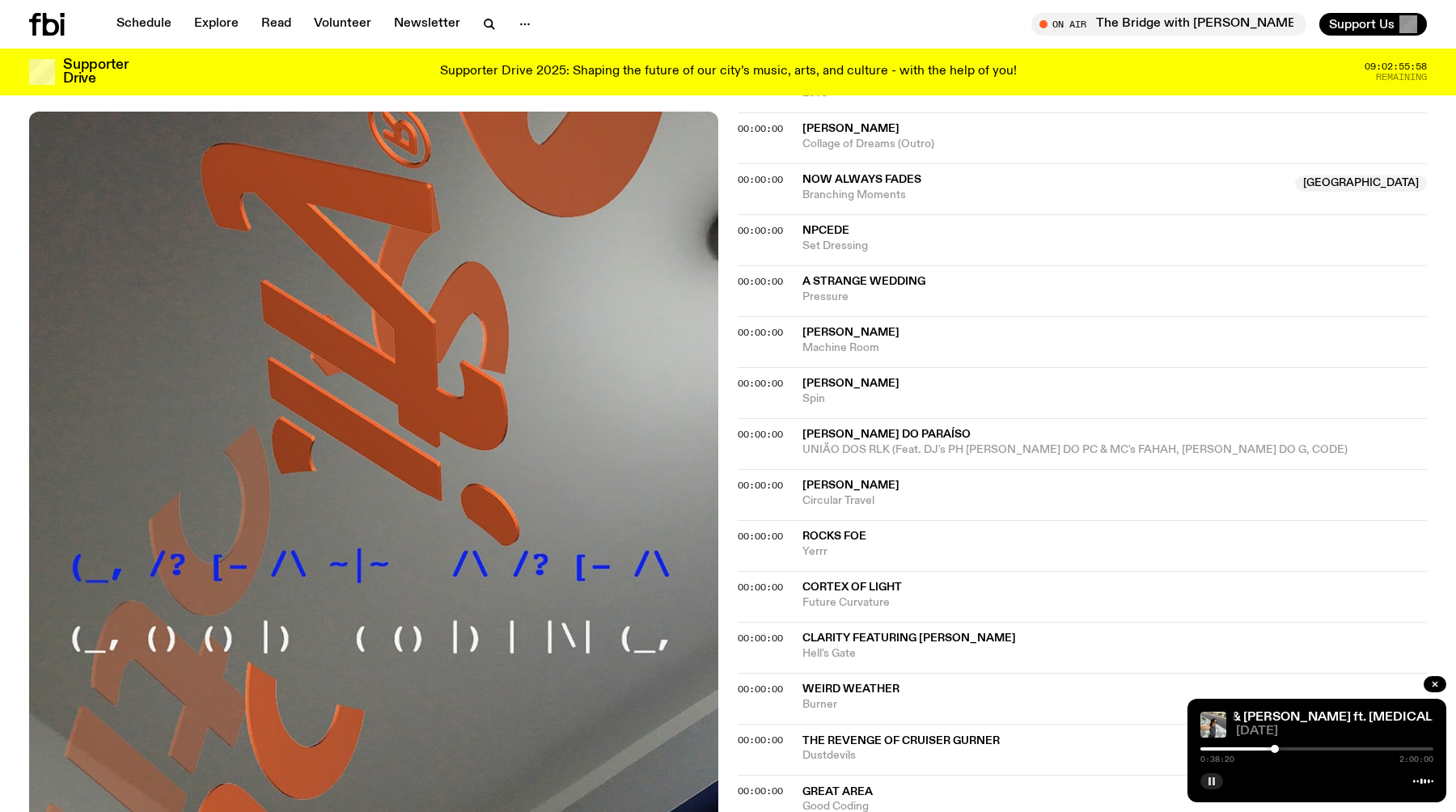
scroll to position [757, 0]
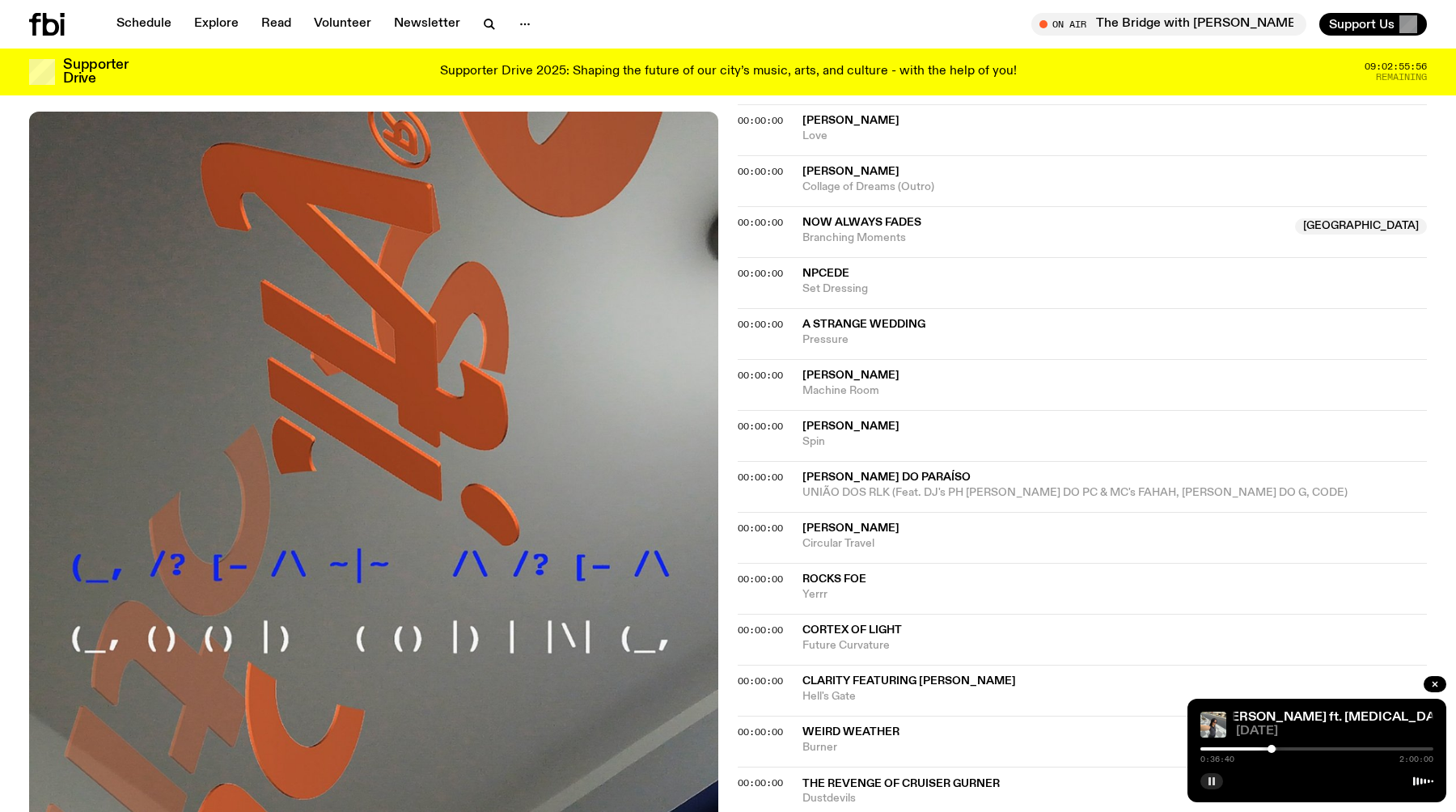
click at [1272, 748] on div at bounding box center [1271, 748] width 8 height 8
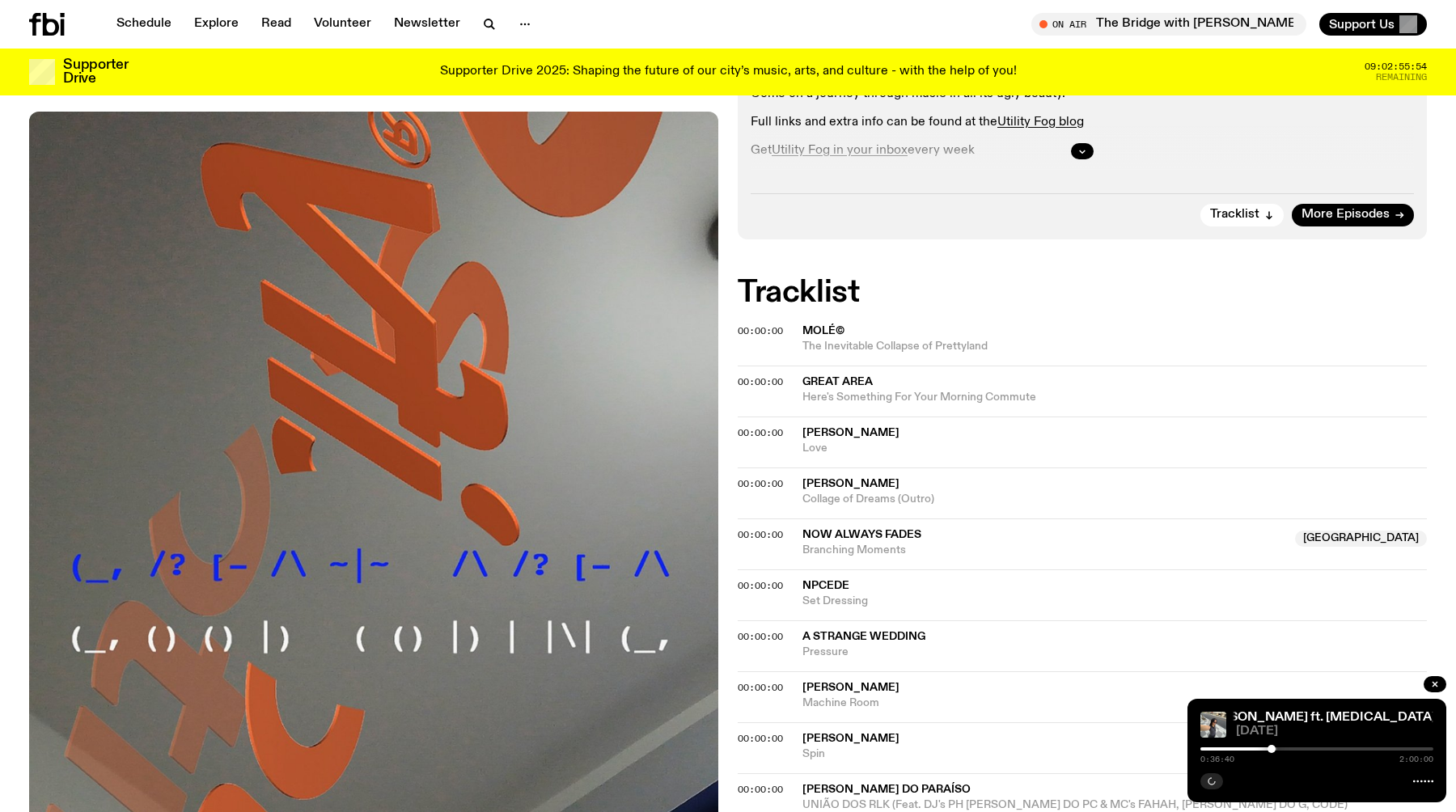
scroll to position [439, 0]
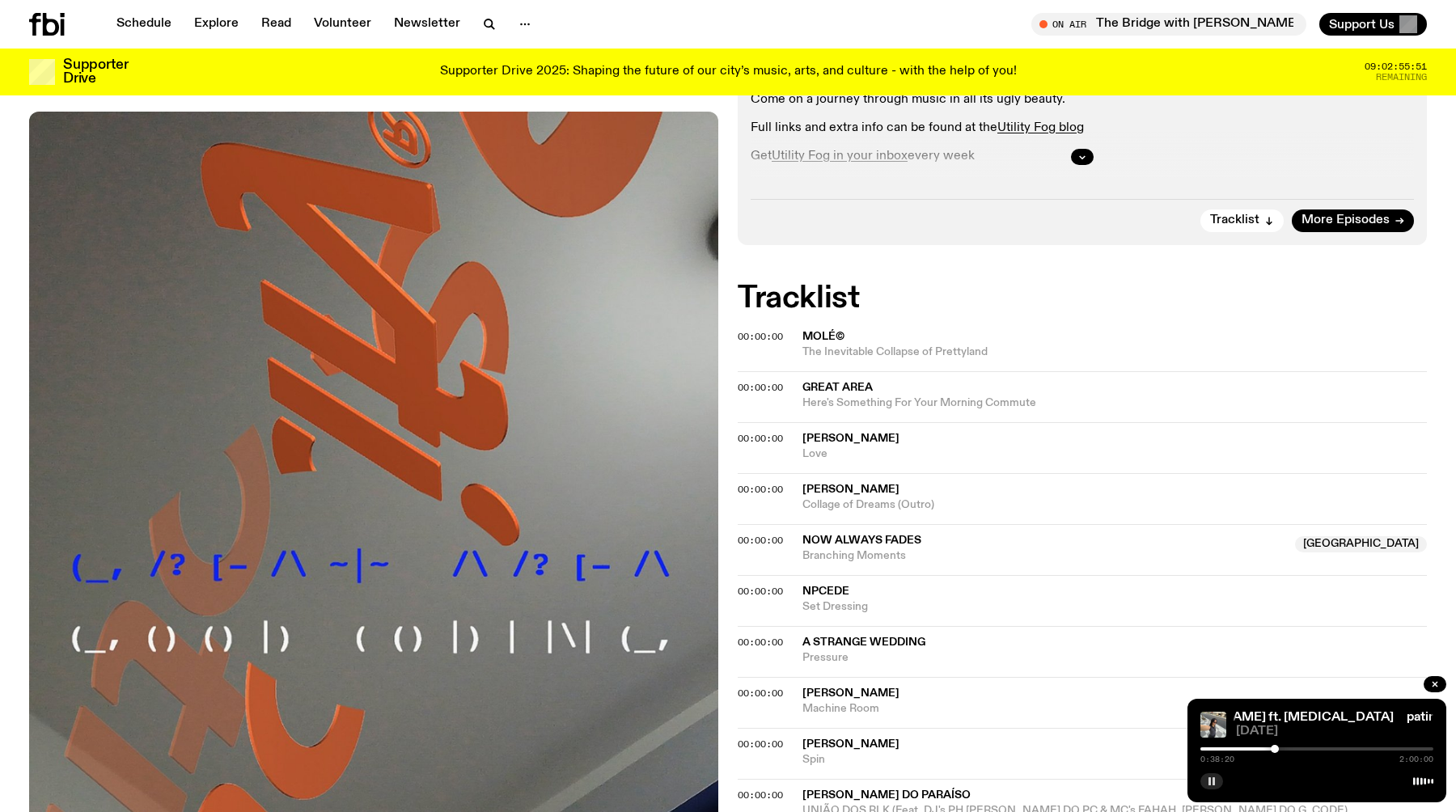
click at [1274, 747] on div at bounding box center [1274, 748] width 8 height 8
click at [1278, 747] on div at bounding box center [1276, 748] width 8 height 8
click at [1280, 747] on div at bounding box center [1280, 748] width 8 height 8
click at [1284, 747] on div at bounding box center [1280, 748] width 8 height 8
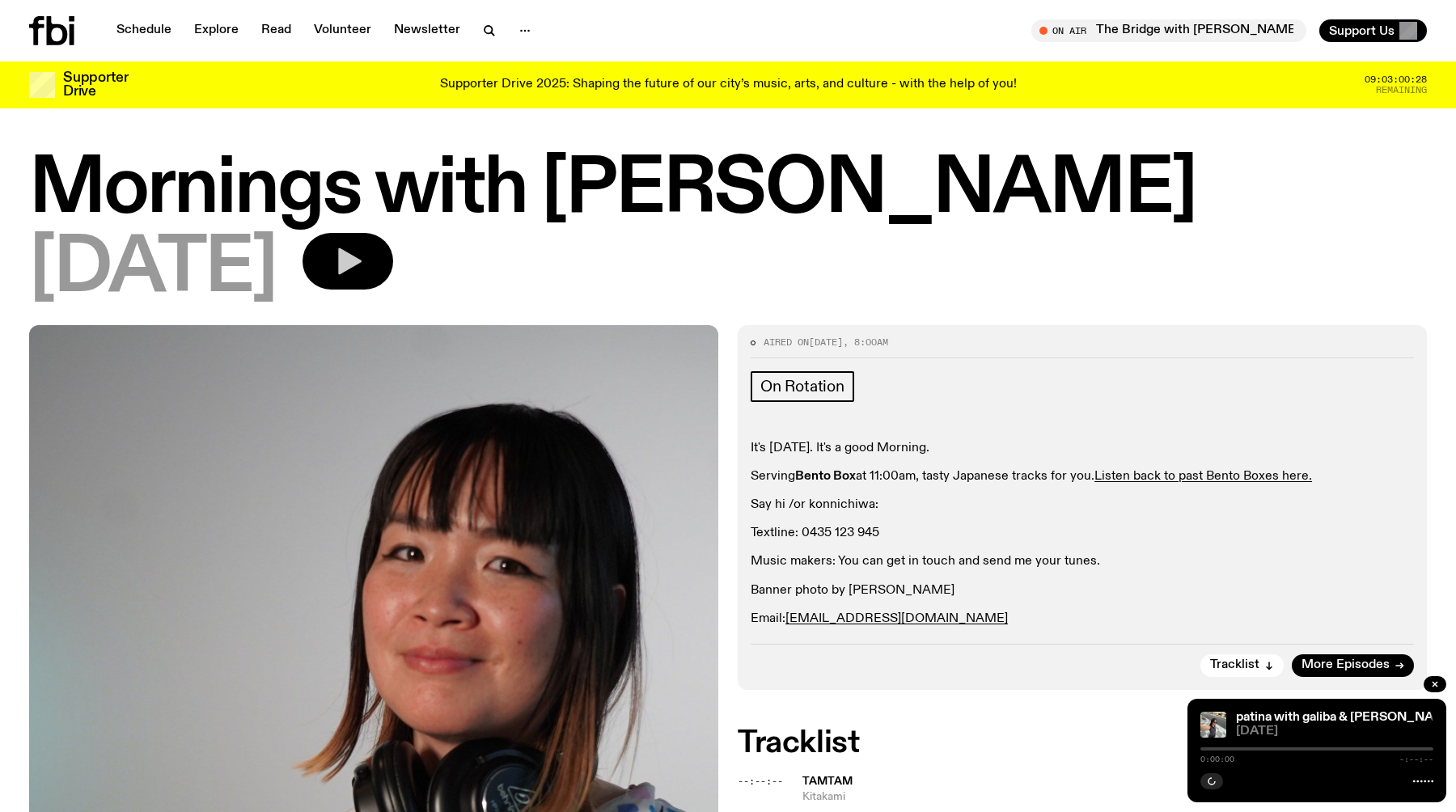
click at [361, 265] on icon "button" at bounding box center [349, 261] width 23 height 27
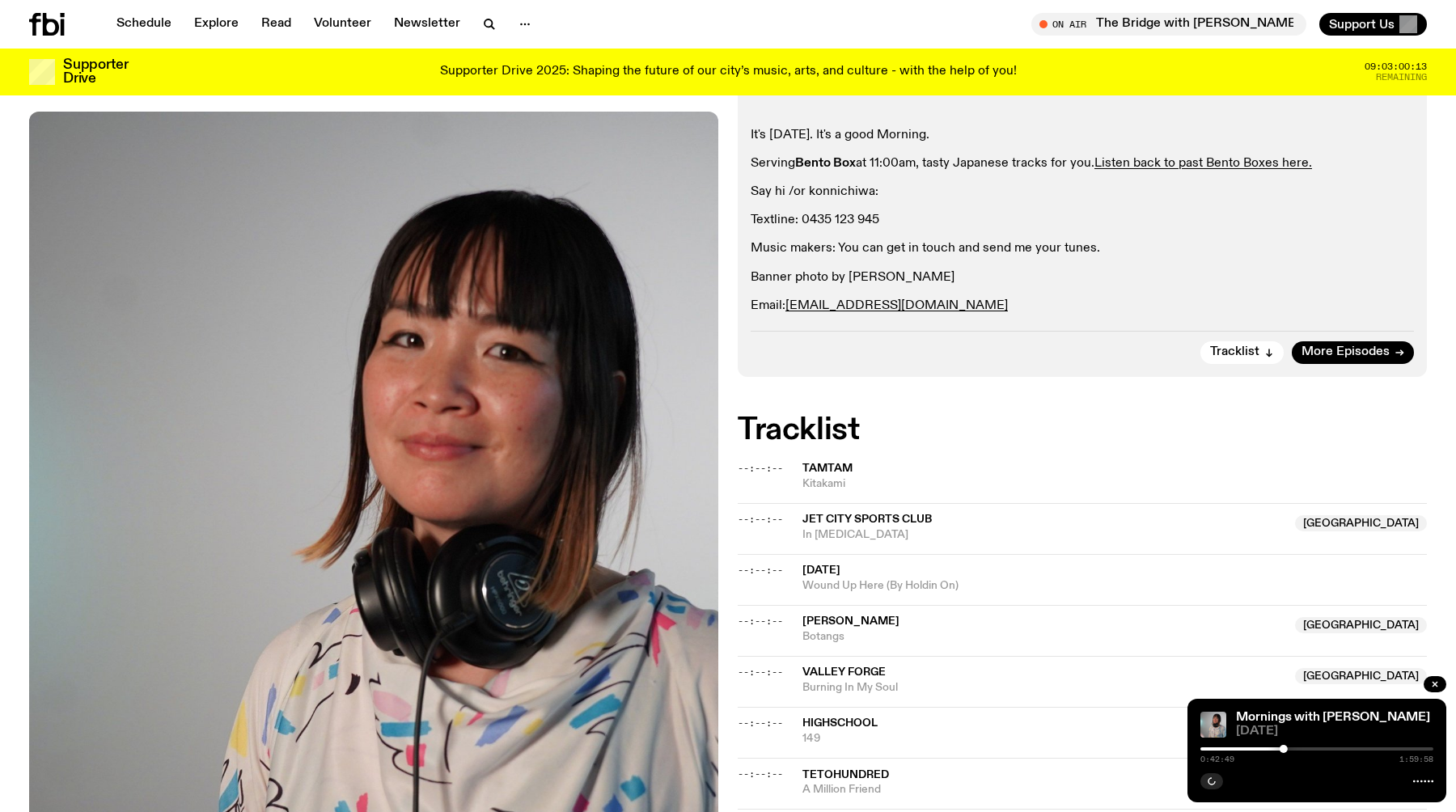
scroll to position [359, 0]
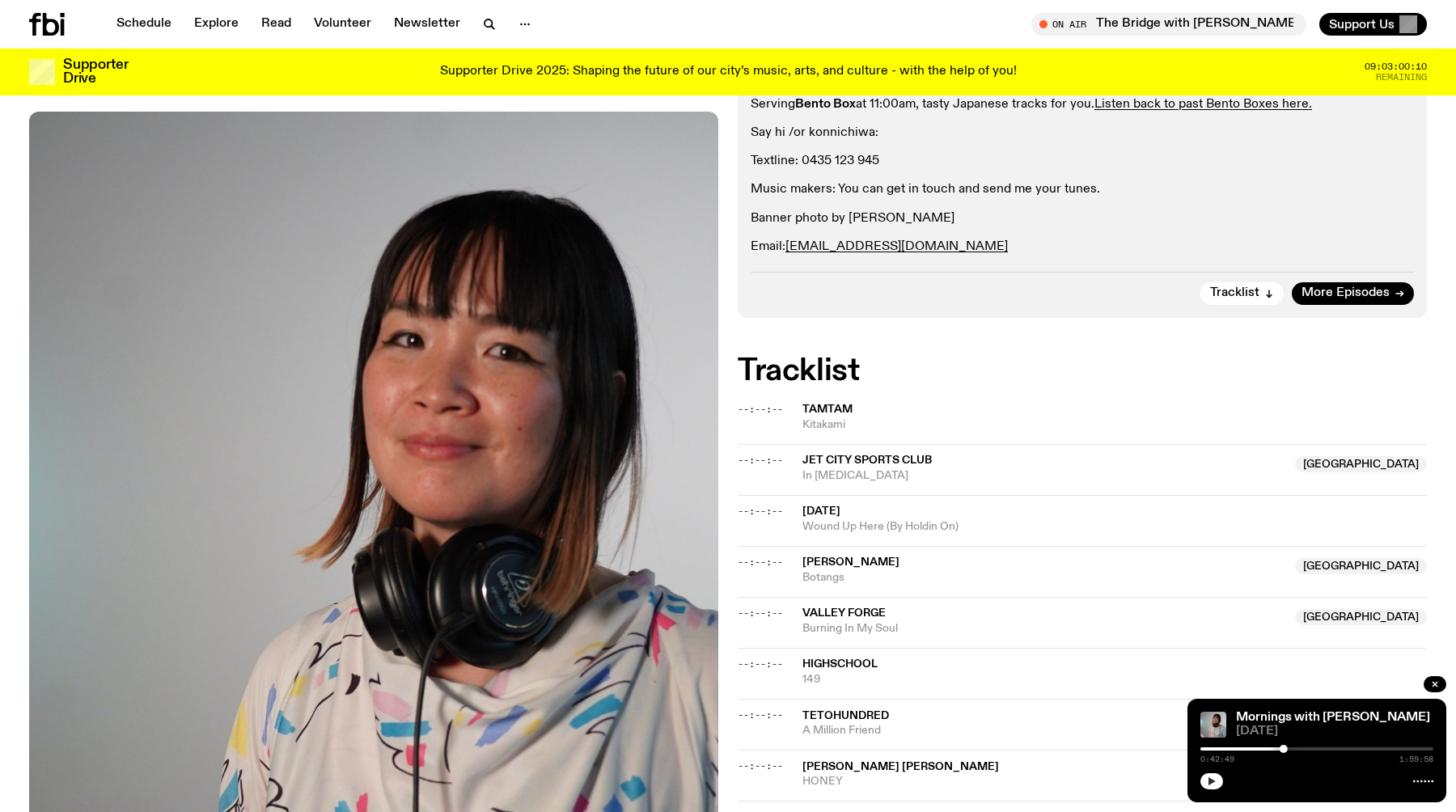
click at [1207, 777] on icon "button" at bounding box center [1212, 781] width 10 height 10
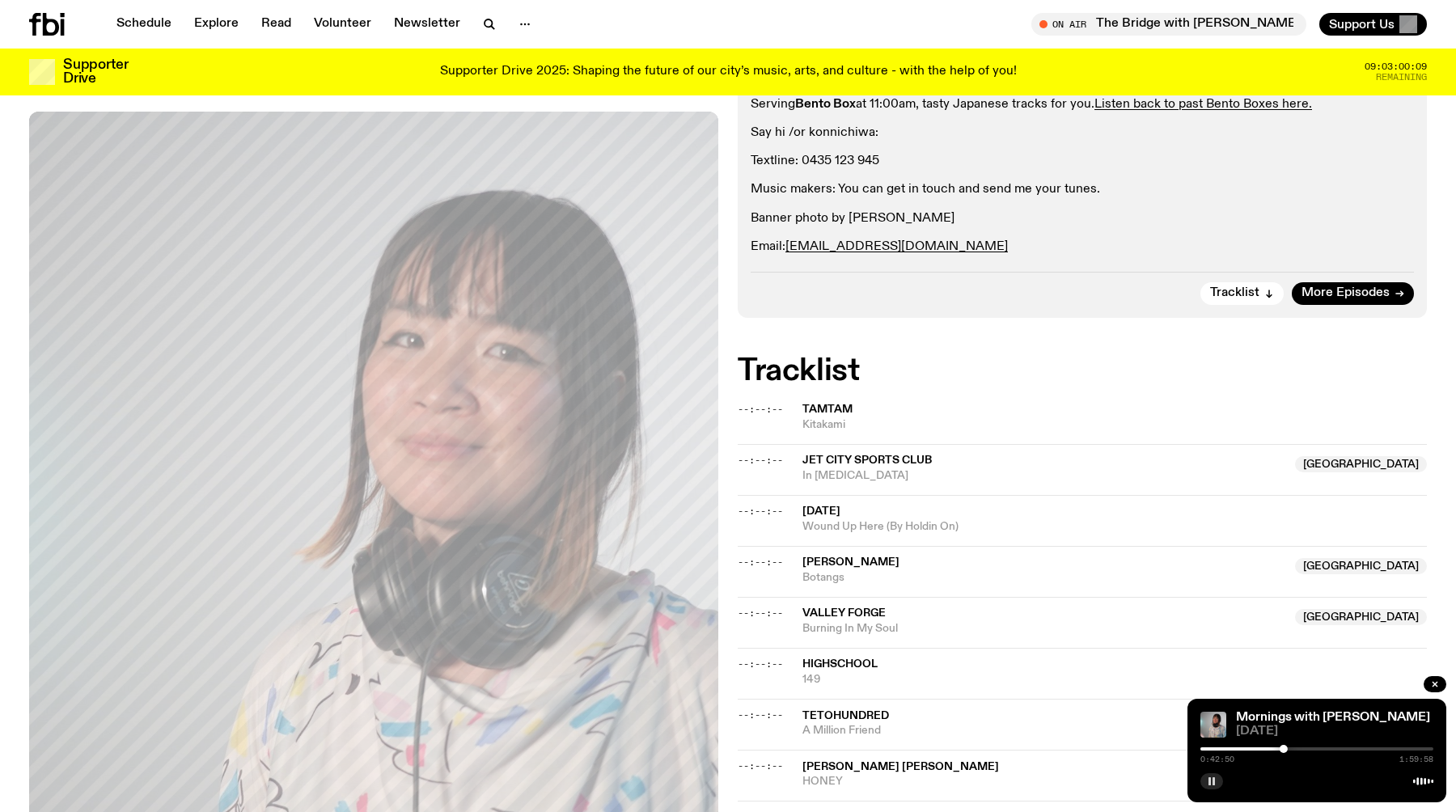
drag, startPoint x: 1291, startPoint y: 750, endPoint x: 1350, endPoint y: 750, distance: 59.0
click at [1350, 750] on div "0:42:50 1:59:58" at bounding box center [1317, 753] width 233 height 19
click at [1341, 750] on div "0:42:51 1:59:58" at bounding box center [1317, 753] width 233 height 19
drag, startPoint x: 1284, startPoint y: 747, endPoint x: 1347, endPoint y: 747, distance: 63.0
click at [1347, 747] on div at bounding box center [1347, 748] width 8 height 8
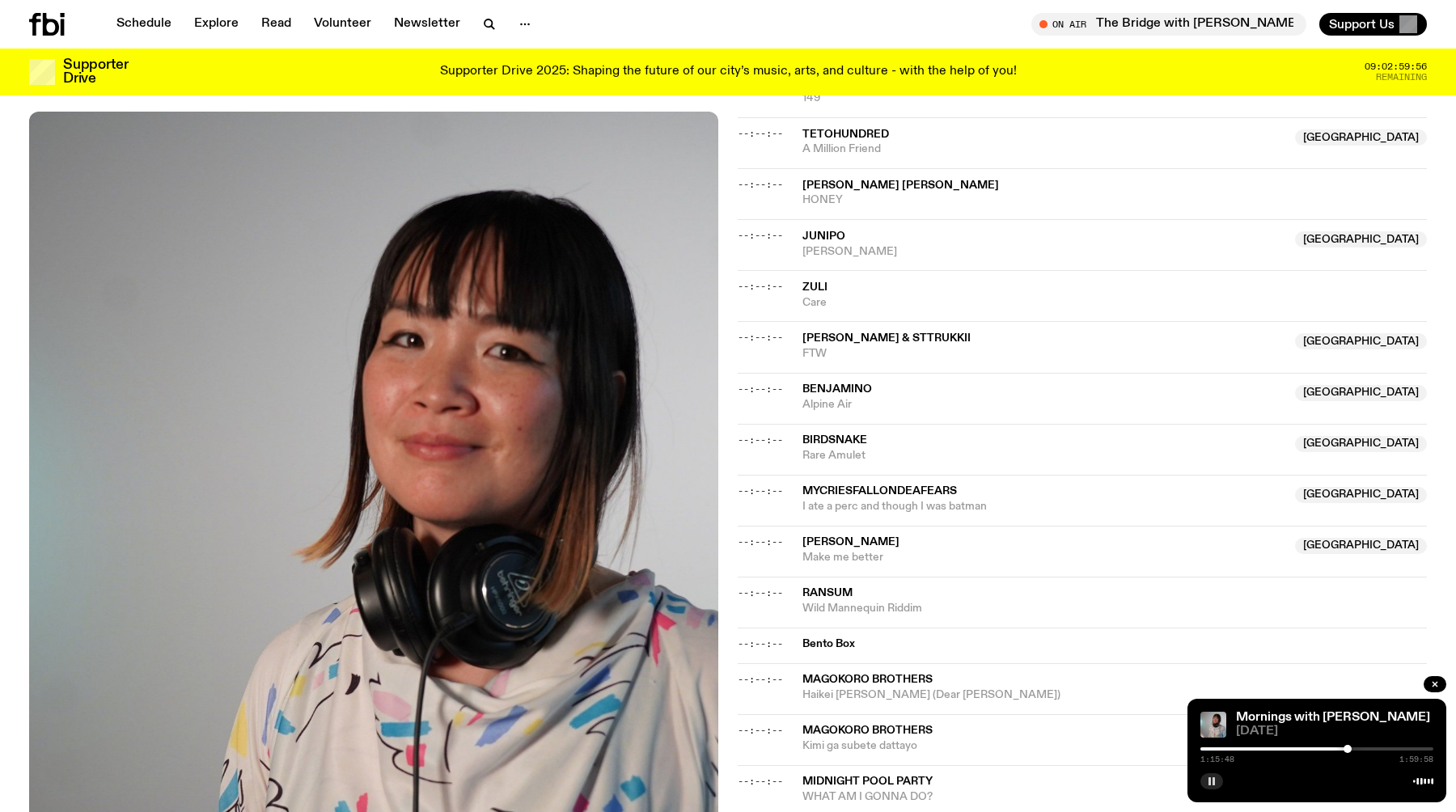
scroll to position [921, 0]
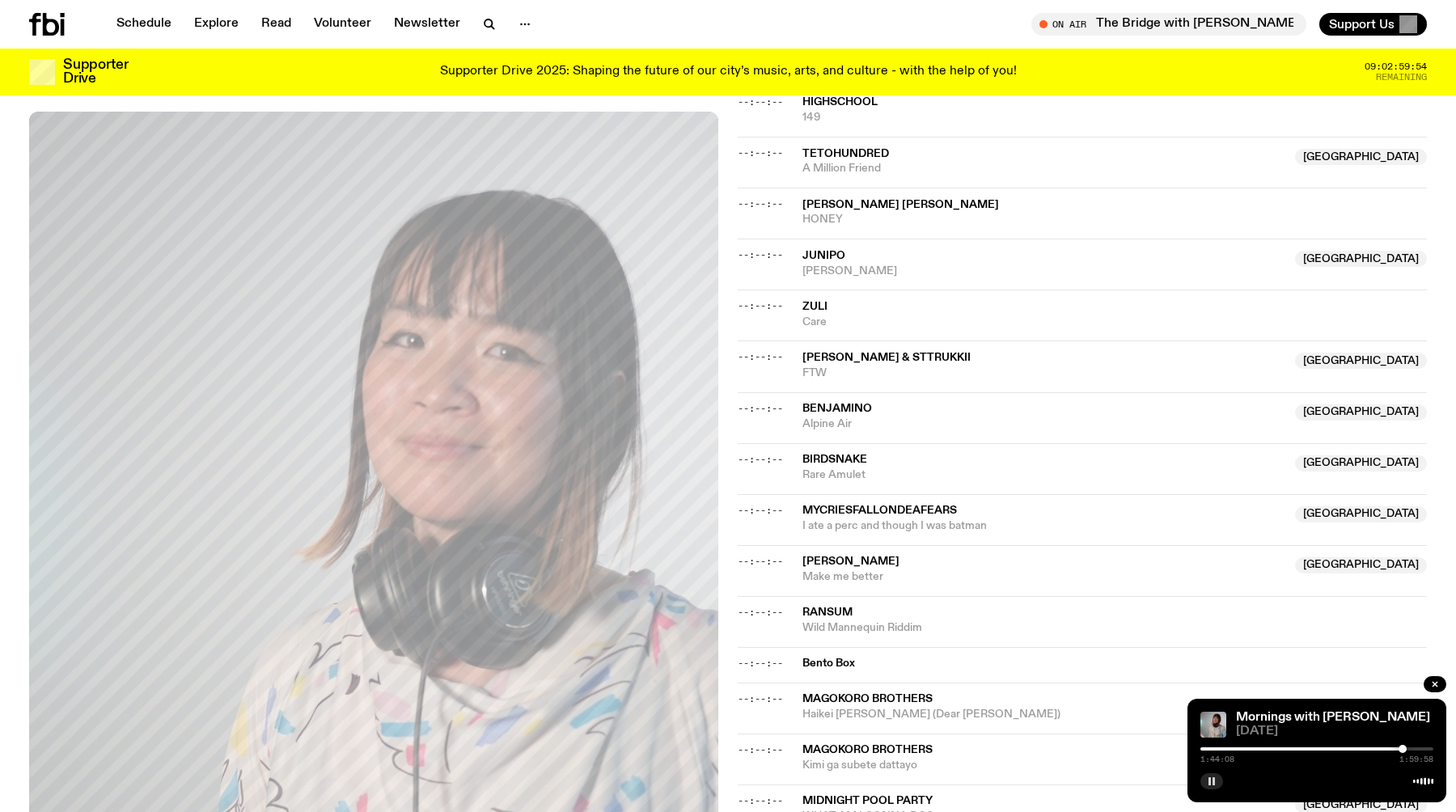
drag, startPoint x: 1345, startPoint y: 748, endPoint x: 1403, endPoint y: 747, distance: 58.0
click at [1403, 747] on div at bounding box center [1402, 748] width 8 height 8
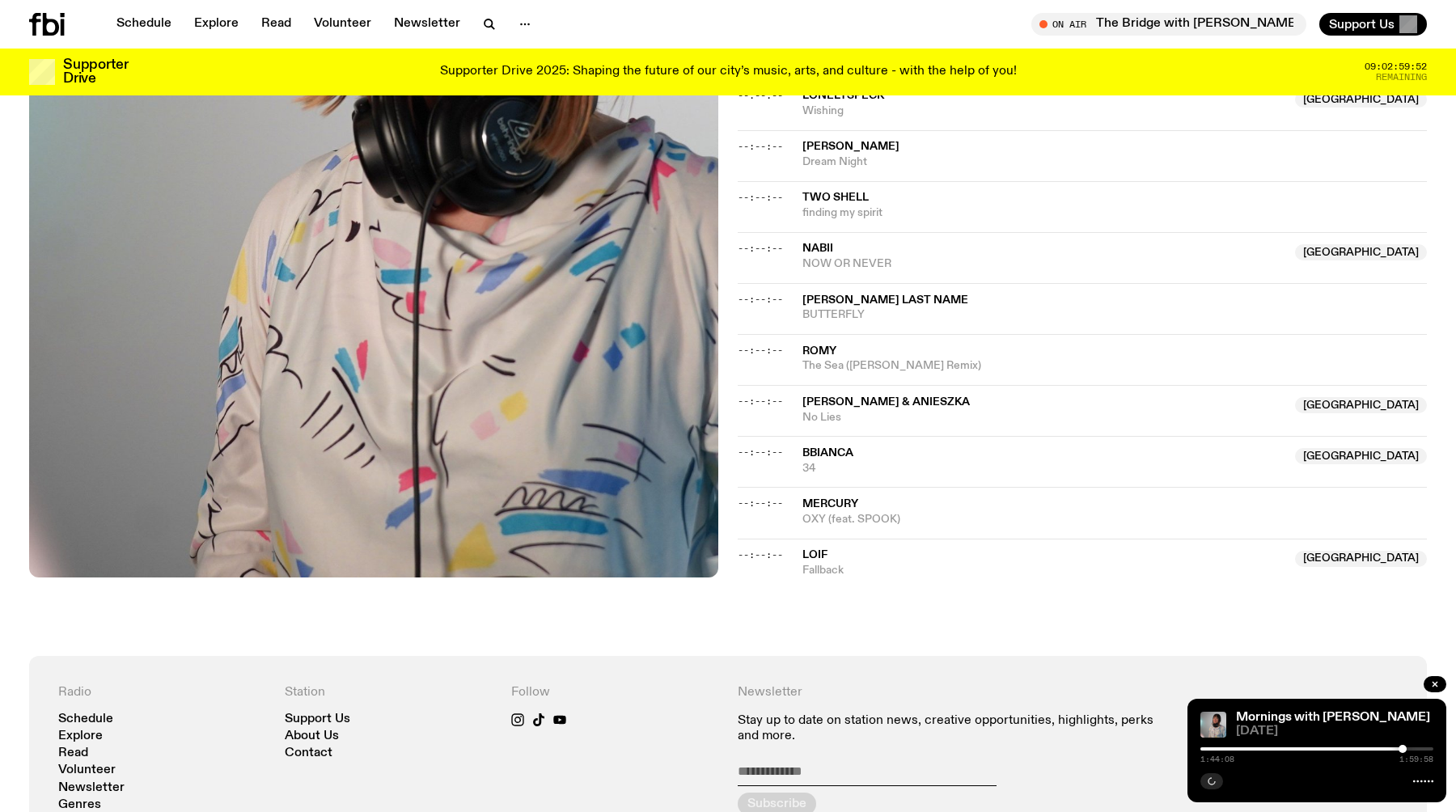
scroll to position [1728, 0]
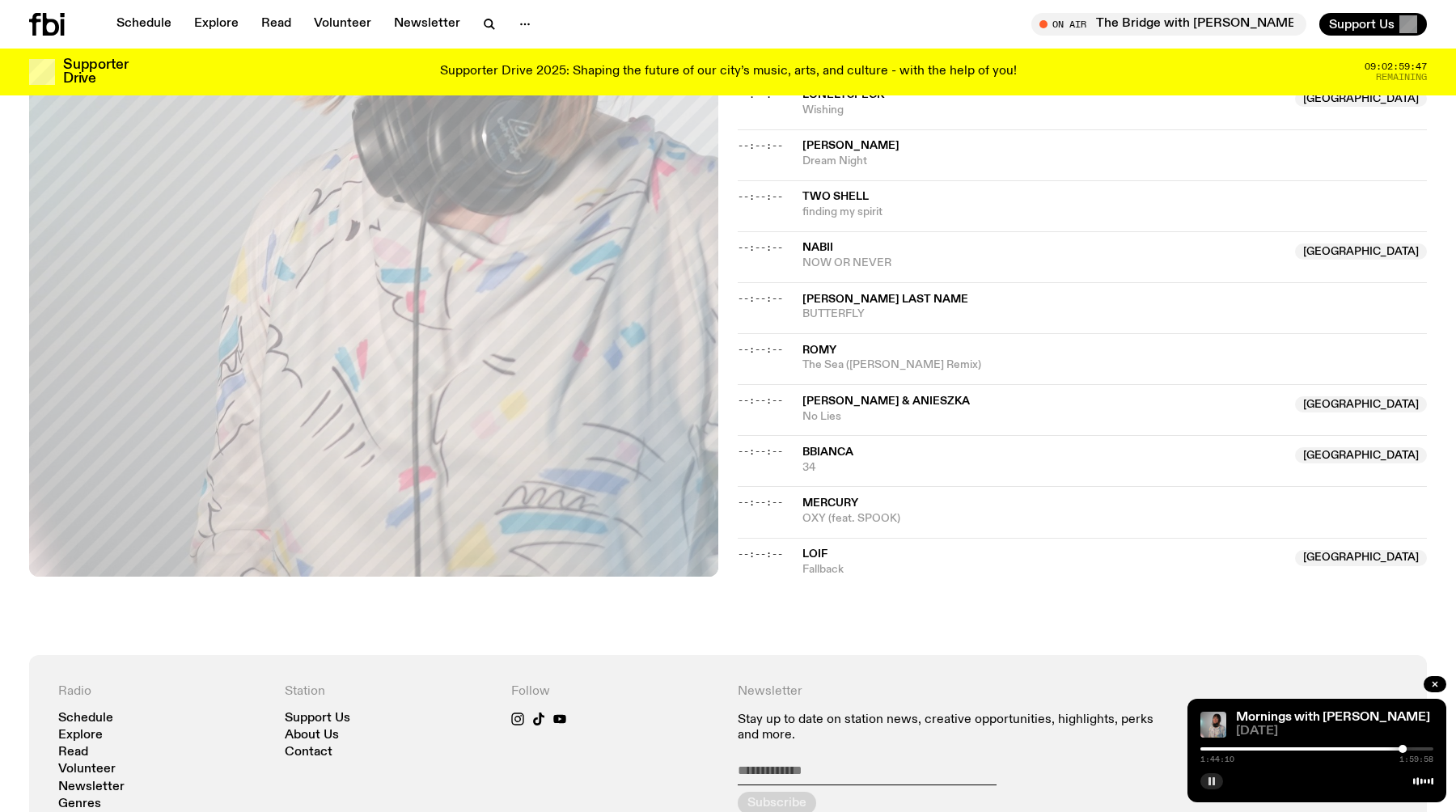
click at [1415, 747] on div at bounding box center [1317, 748] width 233 height 4
click at [1420, 747] on div at bounding box center [1420, 748] width 8 height 8
click at [1425, 751] on div at bounding box center [1425, 748] width 8 height 8
click at [1428, 751] on div at bounding box center [1427, 748] width 8 height 8
click at [1426, 751] on div at bounding box center [1426, 748] width 8 height 8
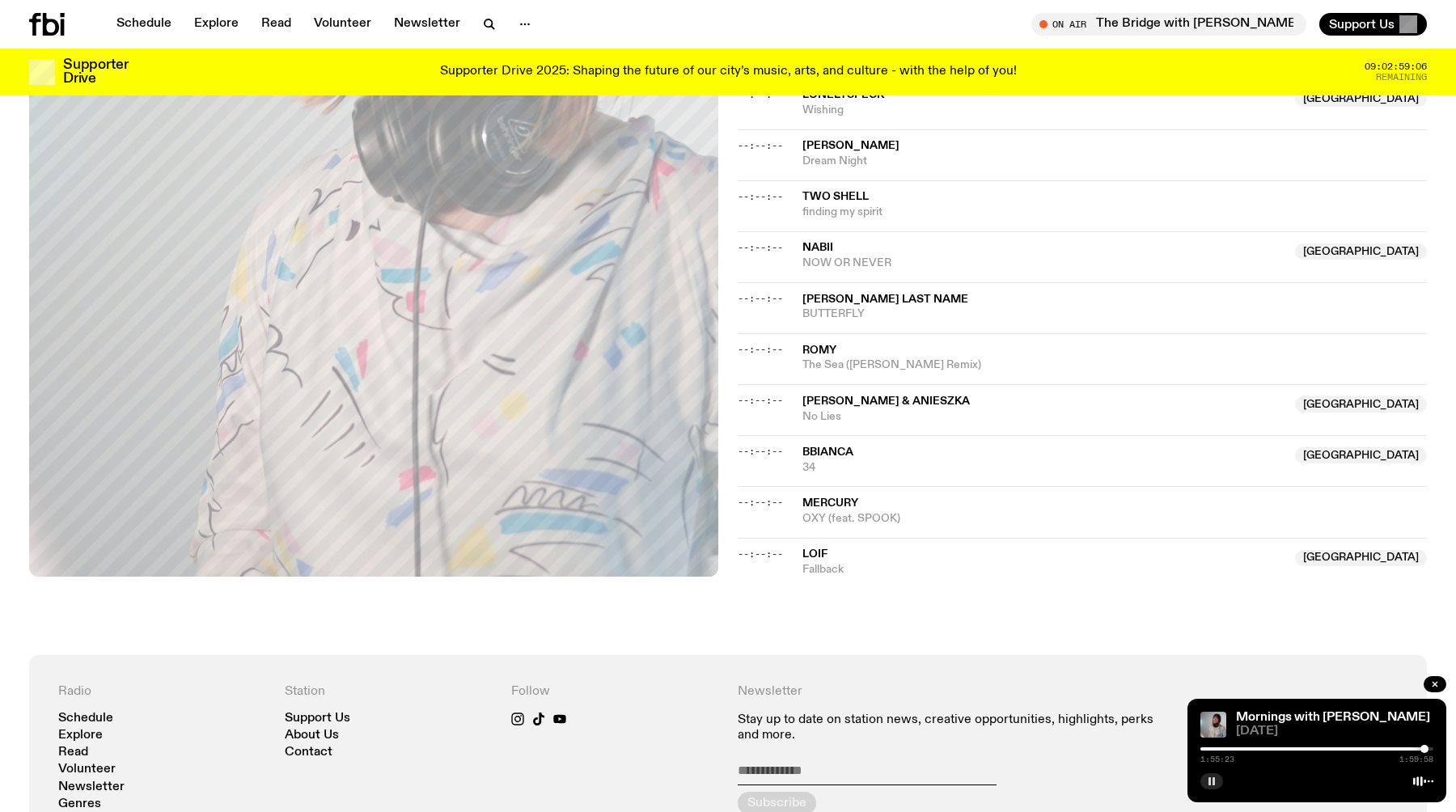
click at [1424, 751] on div at bounding box center [1424, 748] width 8 height 8
drag, startPoint x: 1424, startPoint y: 751, endPoint x: 1303, endPoint y: 477, distance: 299.5
drag, startPoint x: 1315, startPoint y: 749, endPoint x: 1423, endPoint y: 747, distance: 108.0
click at [1423, 747] on div at bounding box center [1422, 748] width 8 height 8
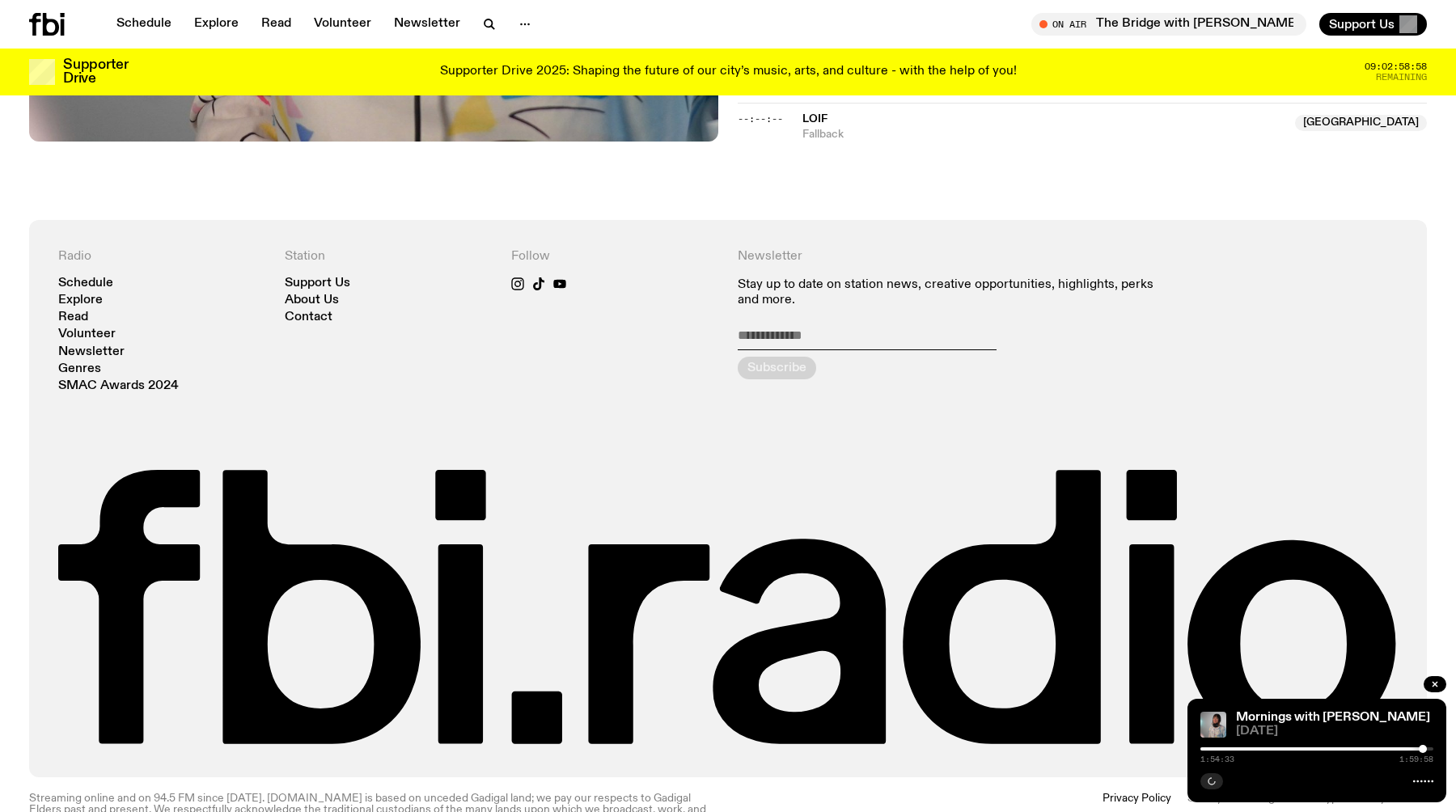
scroll to position [2206, 0]
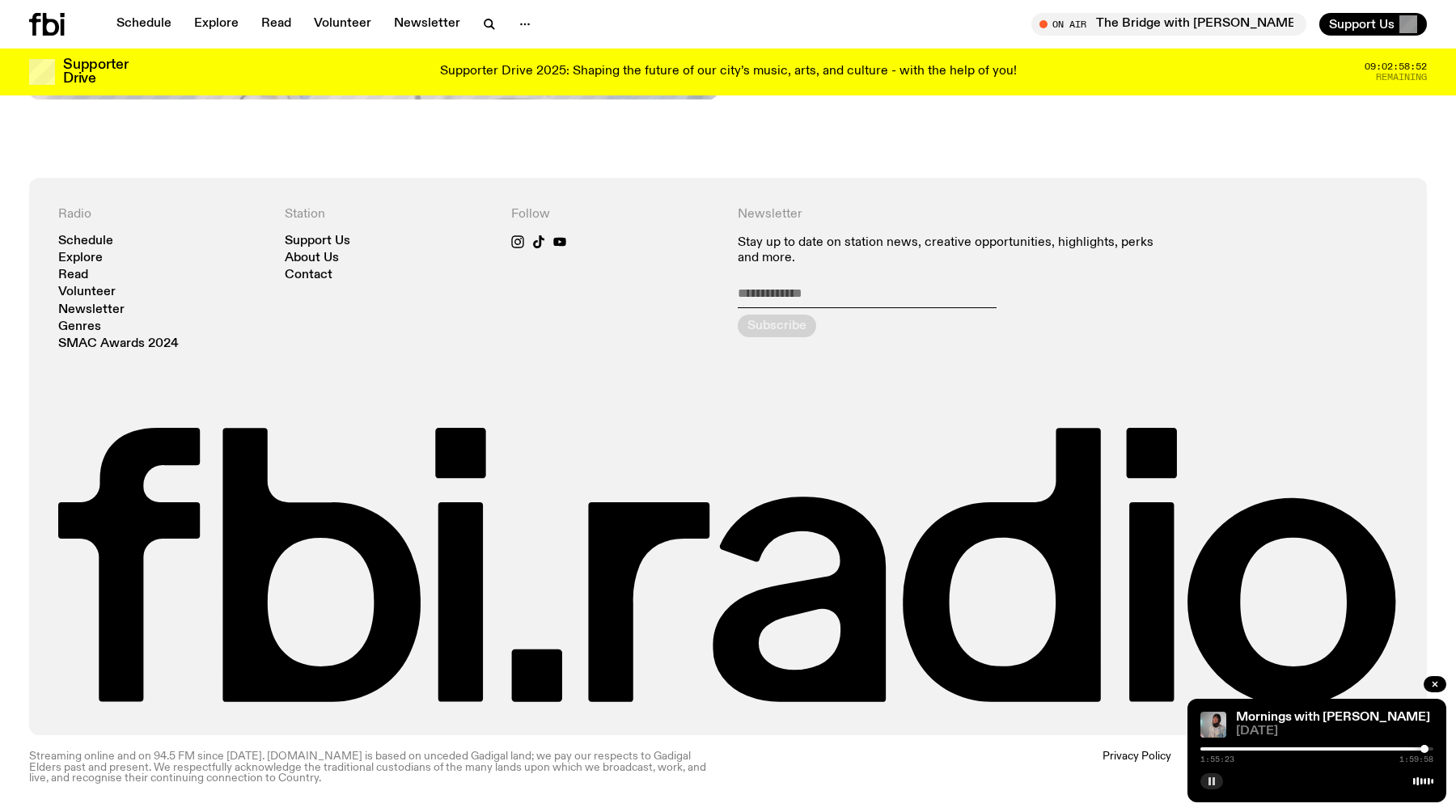
click at [1424, 748] on div at bounding box center [1424, 748] width 8 height 8
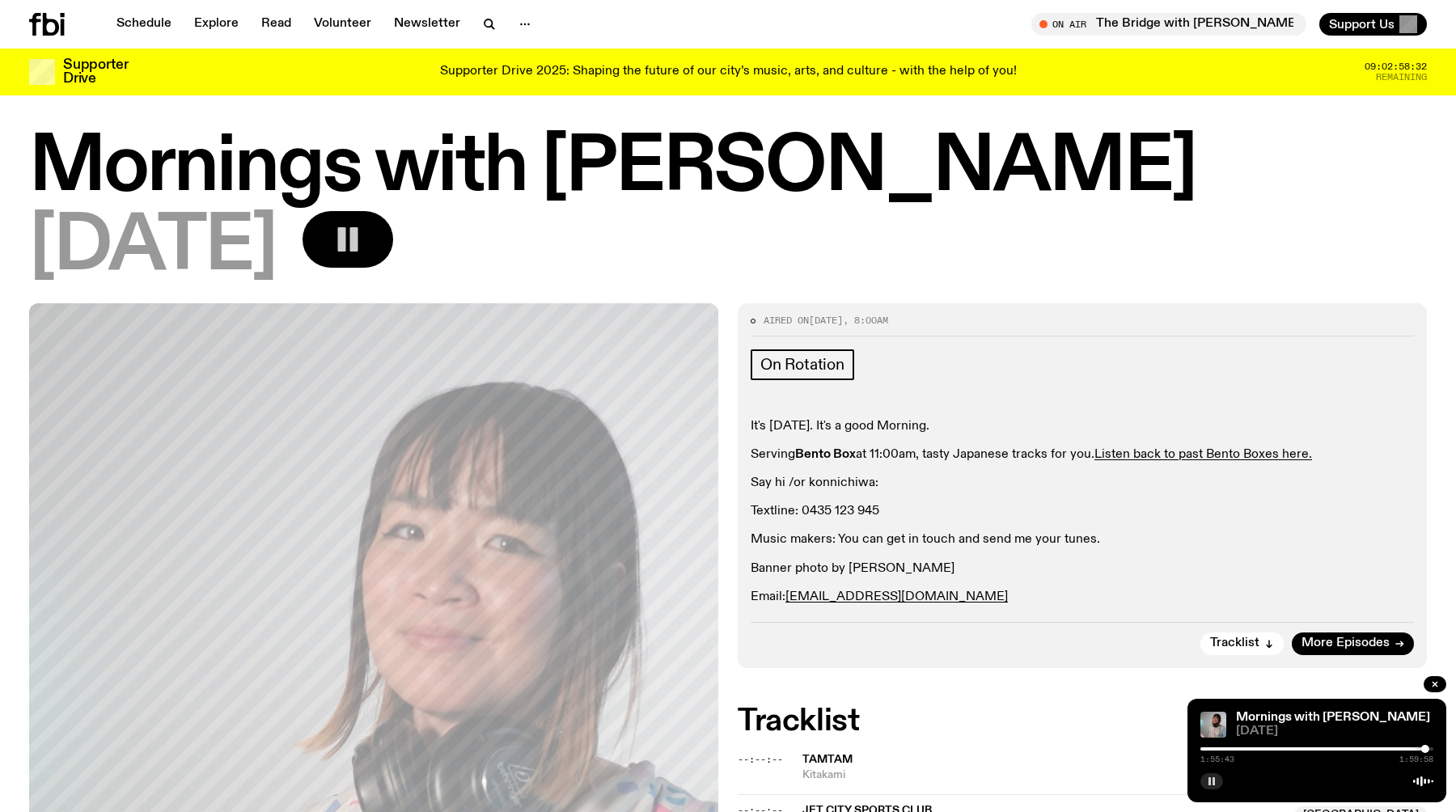
scroll to position [0, 0]
